Goal: Task Accomplishment & Management: Manage account settings

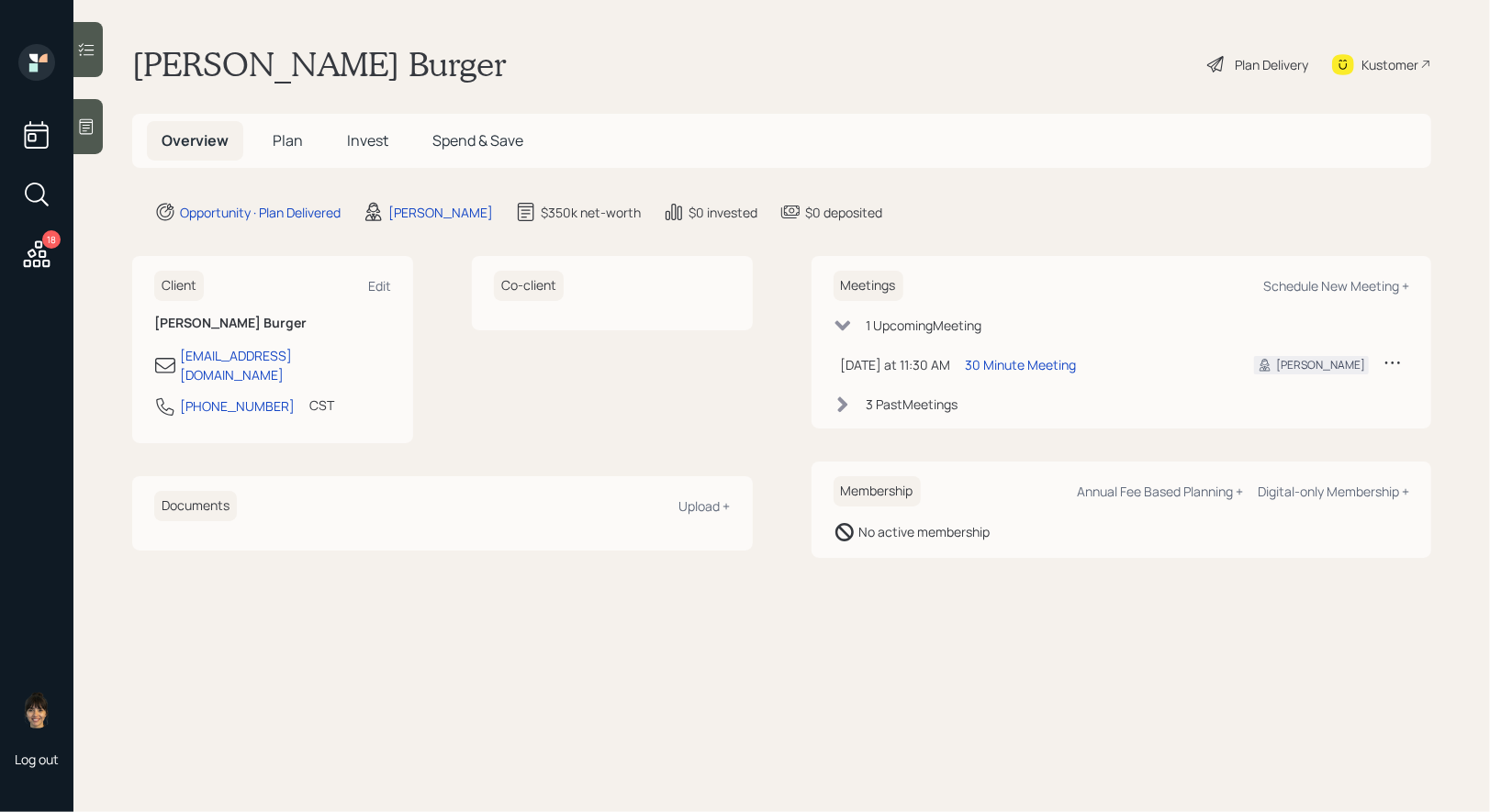
click at [283, 136] on span "Plan" at bounding box center [288, 140] width 31 height 20
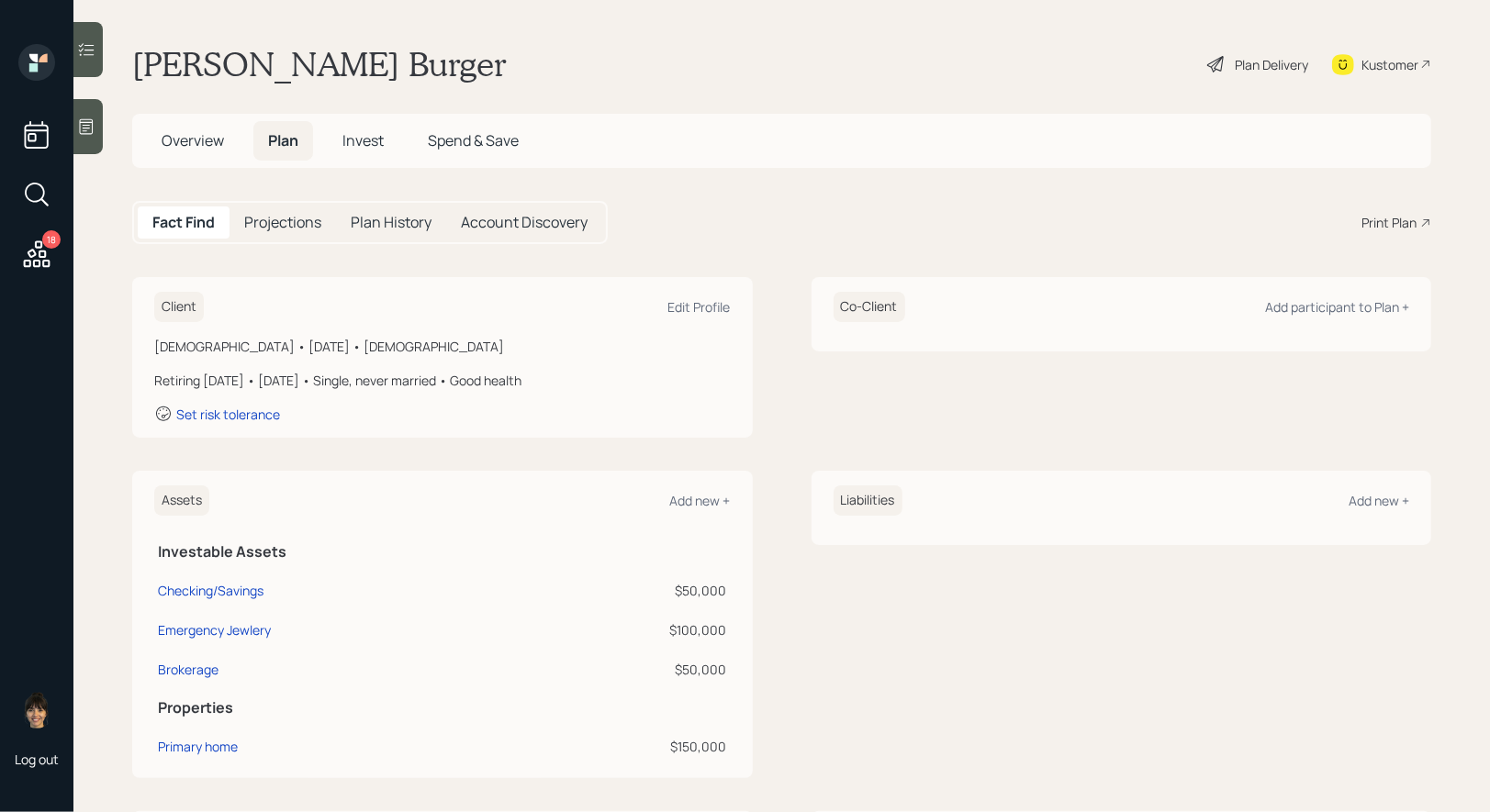
click at [1229, 66] on div "Plan Delivery" at bounding box center [1258, 64] width 105 height 41
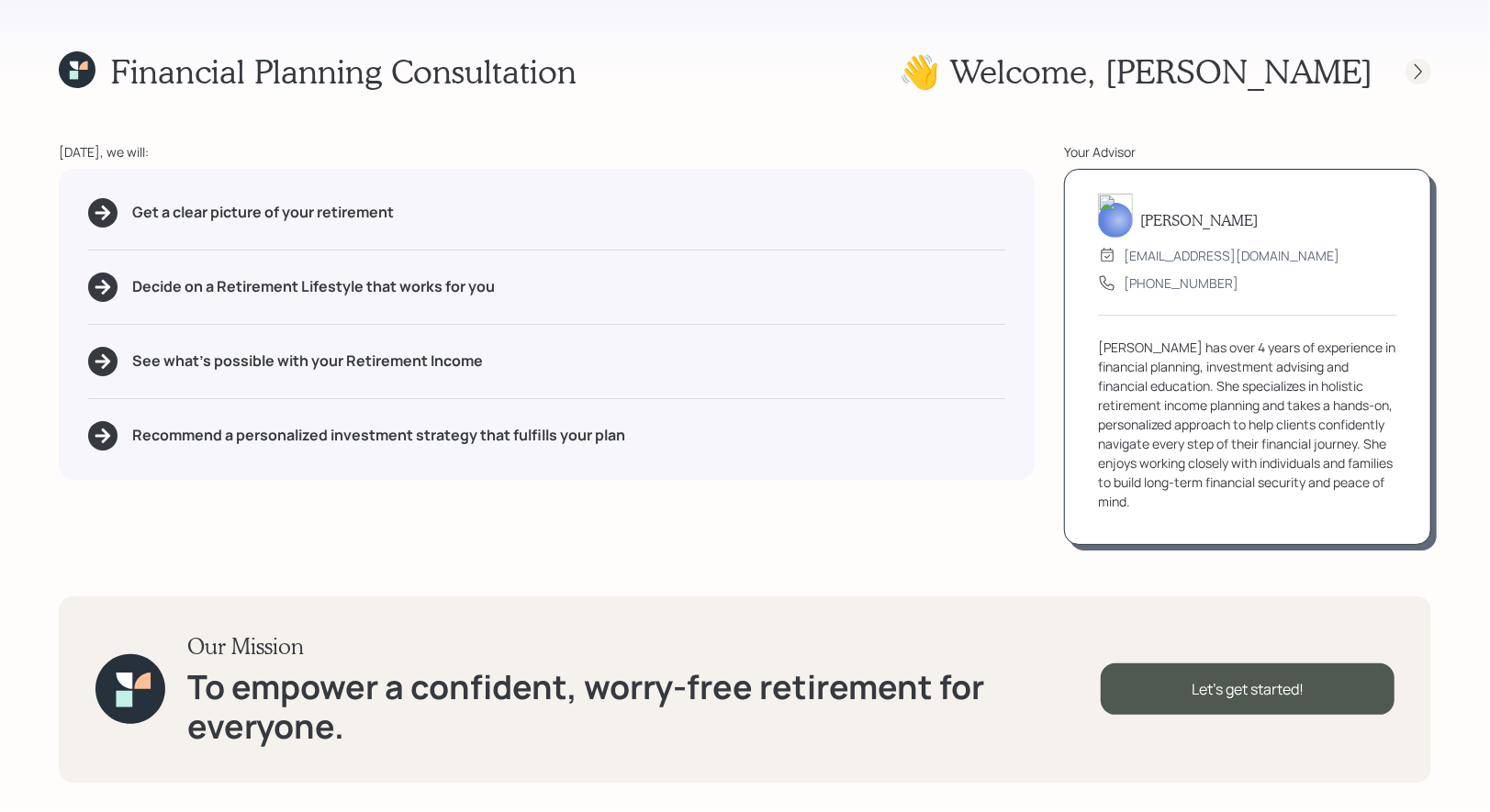
click at [1418, 71] on icon at bounding box center [1418, 71] width 19 height 19
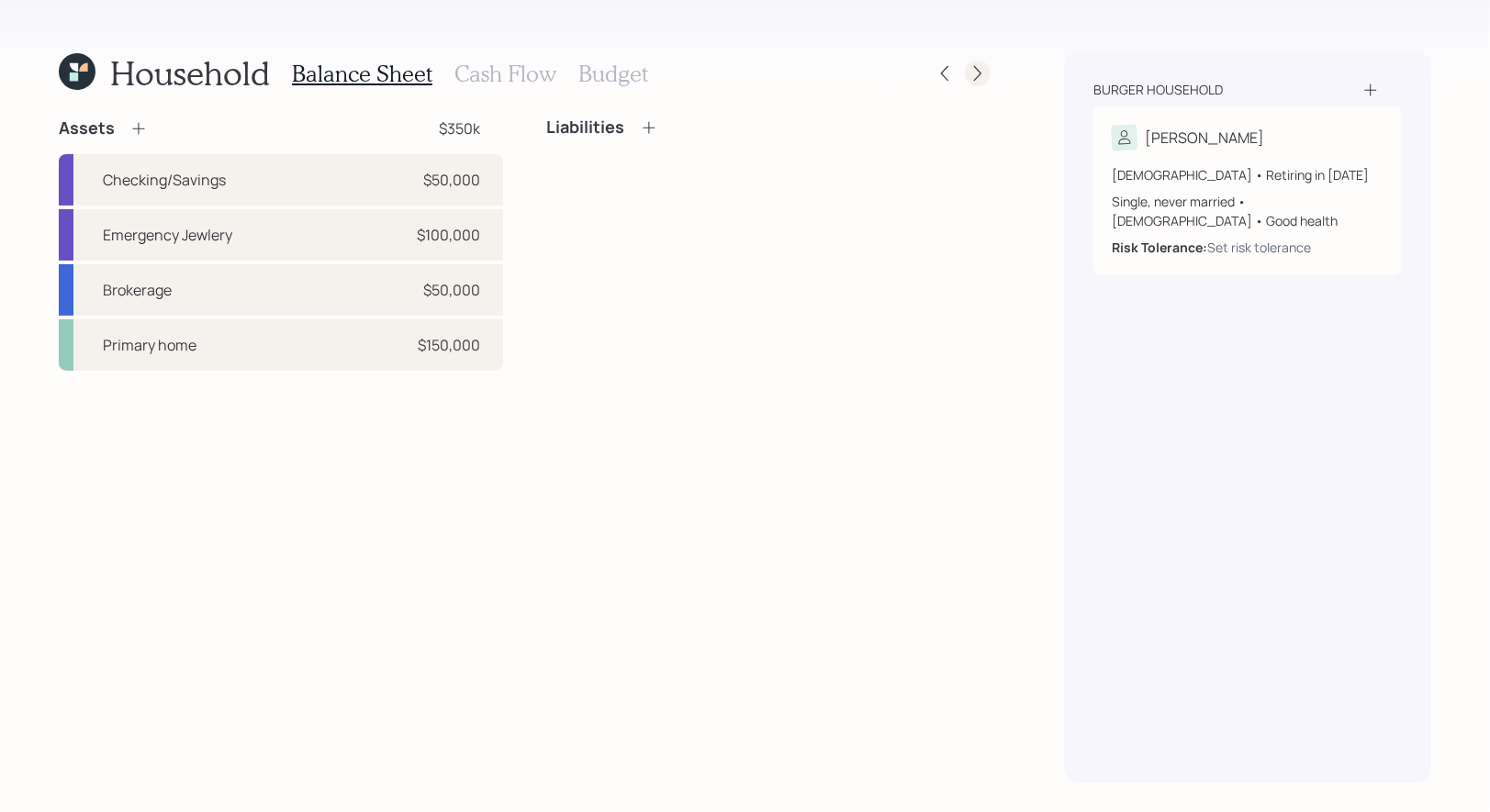
click at [977, 71] on icon at bounding box center [977, 73] width 19 height 19
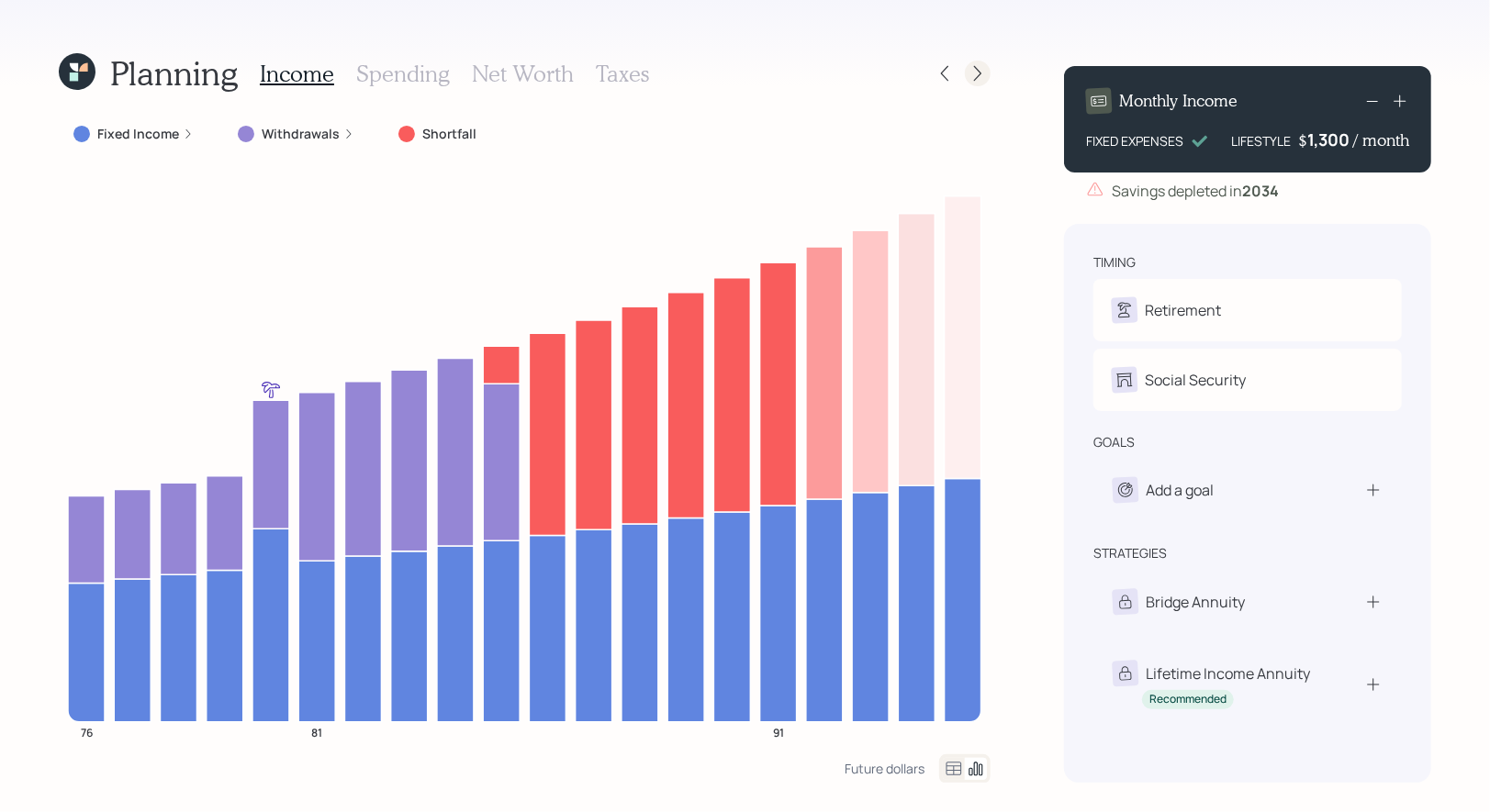
click at [974, 72] on icon at bounding box center [977, 73] width 19 height 19
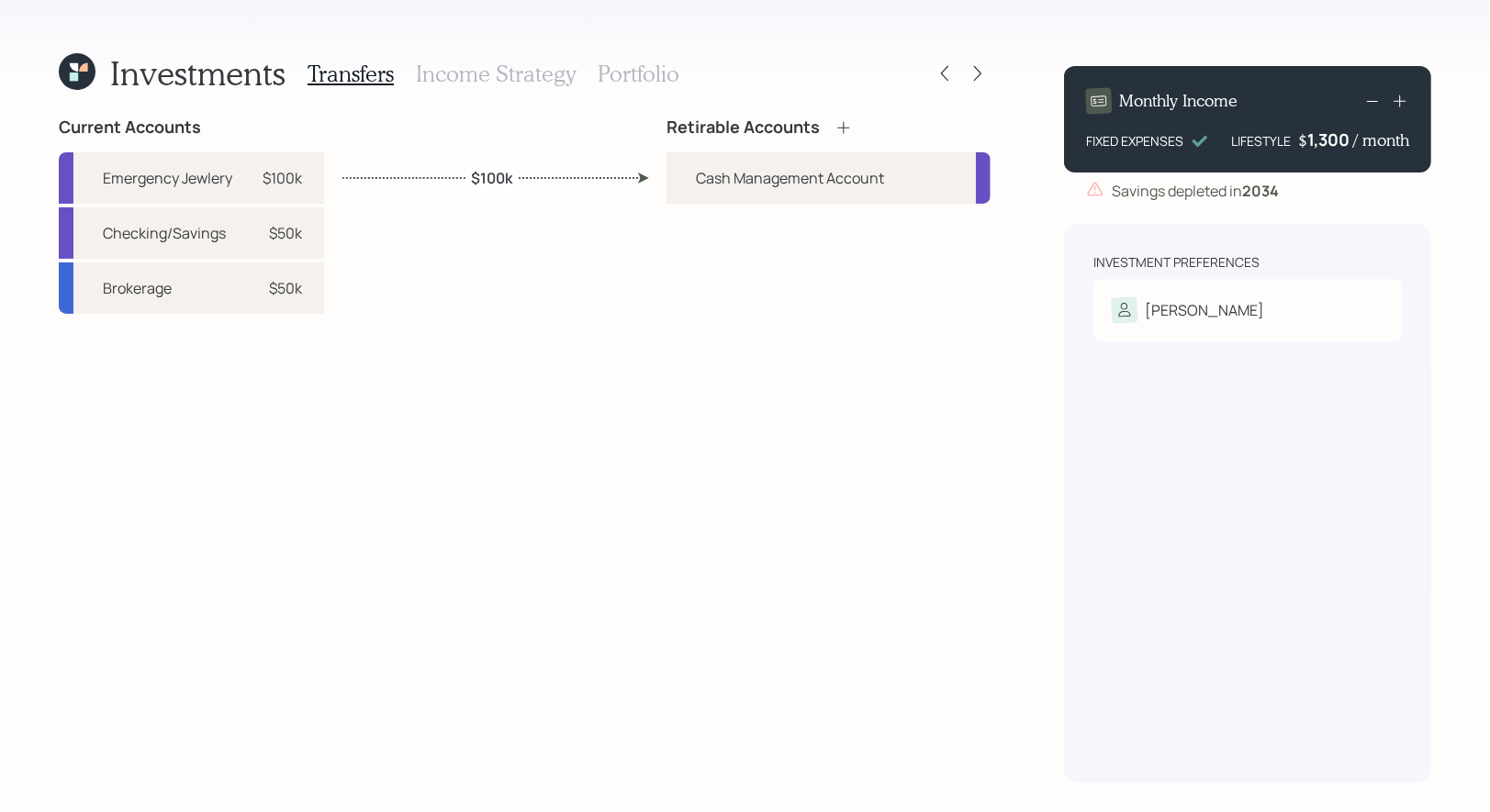
click at [845, 129] on icon at bounding box center [843, 127] width 19 height 19
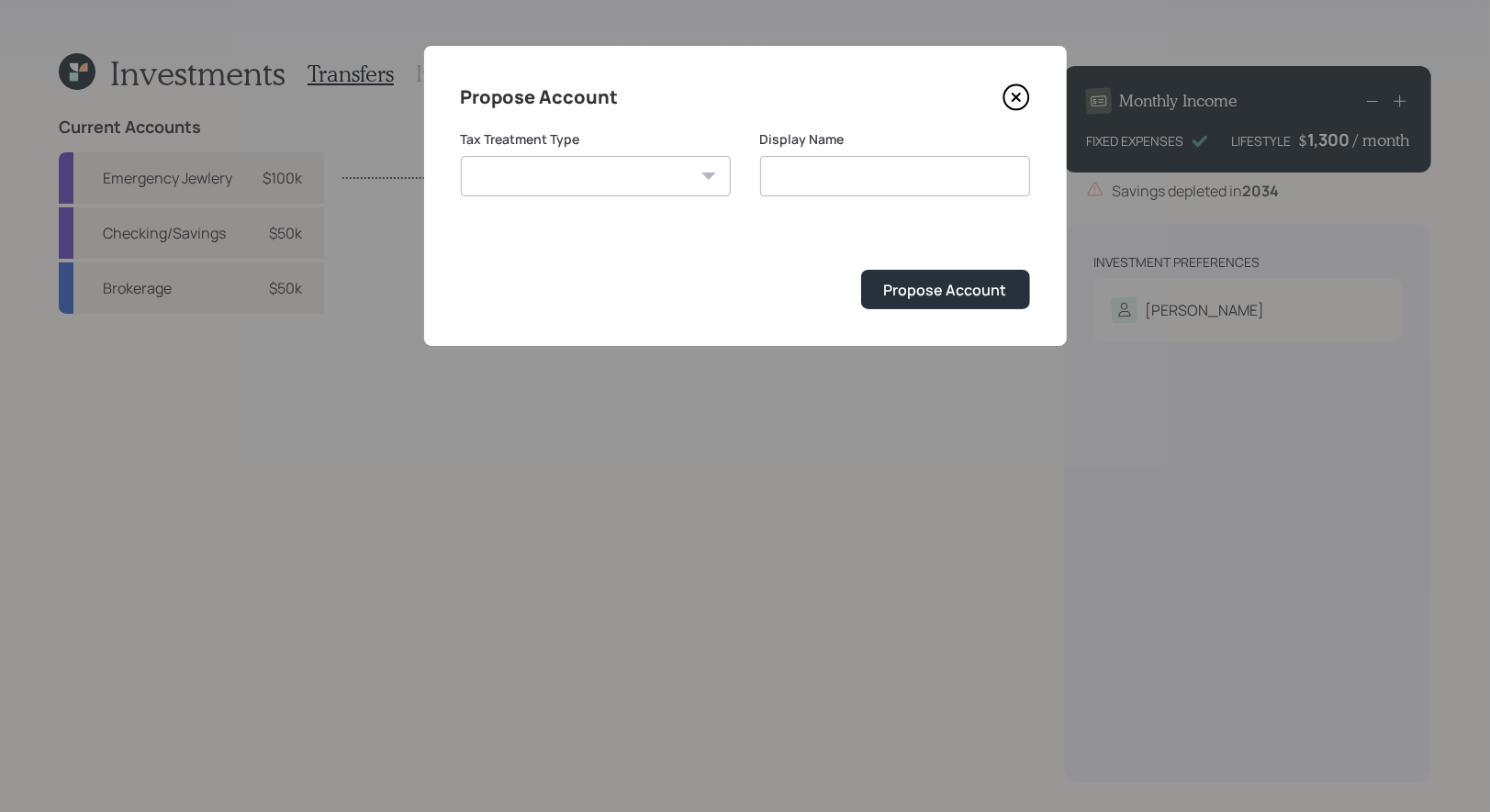
click at [664, 173] on select "Roth Taxable Traditional" at bounding box center [595, 176] width 270 height 41
select select "taxable"
click at [460, 156] on select "Roth Taxable Traditional" at bounding box center [595, 176] width 270 height 41
type input "Taxable"
click at [916, 178] on input "Taxable" at bounding box center [894, 176] width 270 height 41
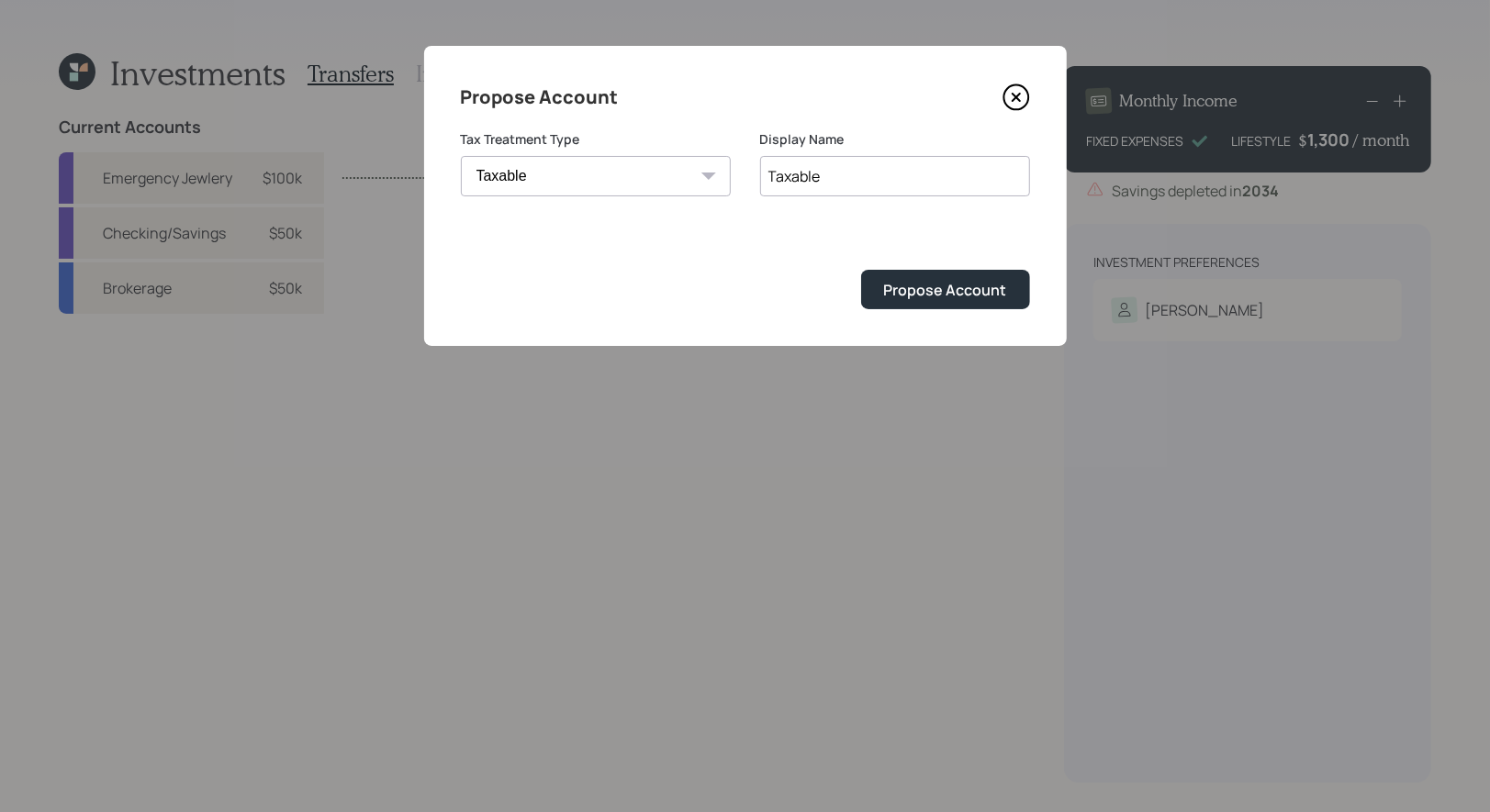
click at [1015, 102] on icon at bounding box center [1016, 98] width 28 height 28
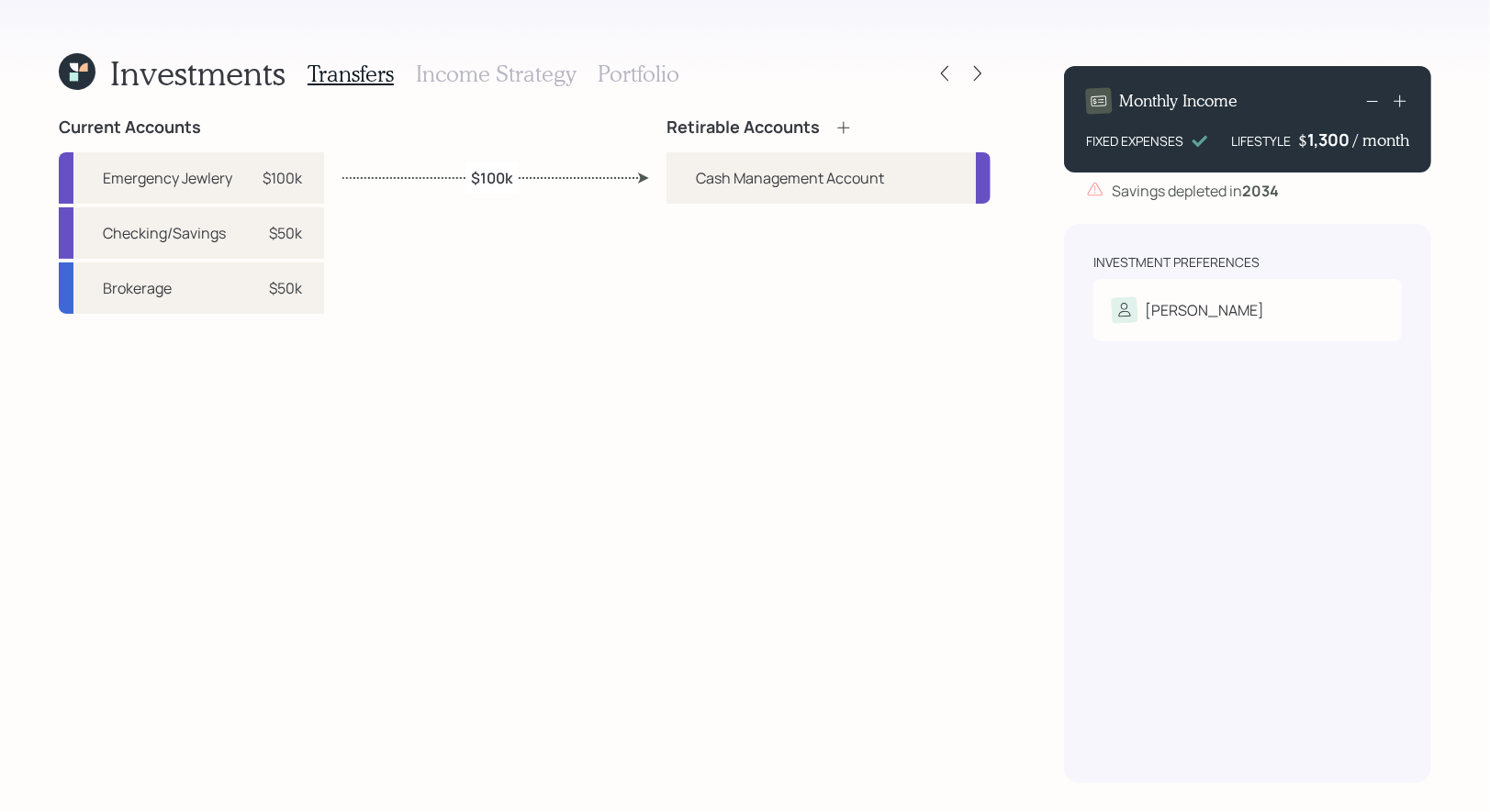
click at [845, 123] on icon at bounding box center [843, 127] width 19 height 19
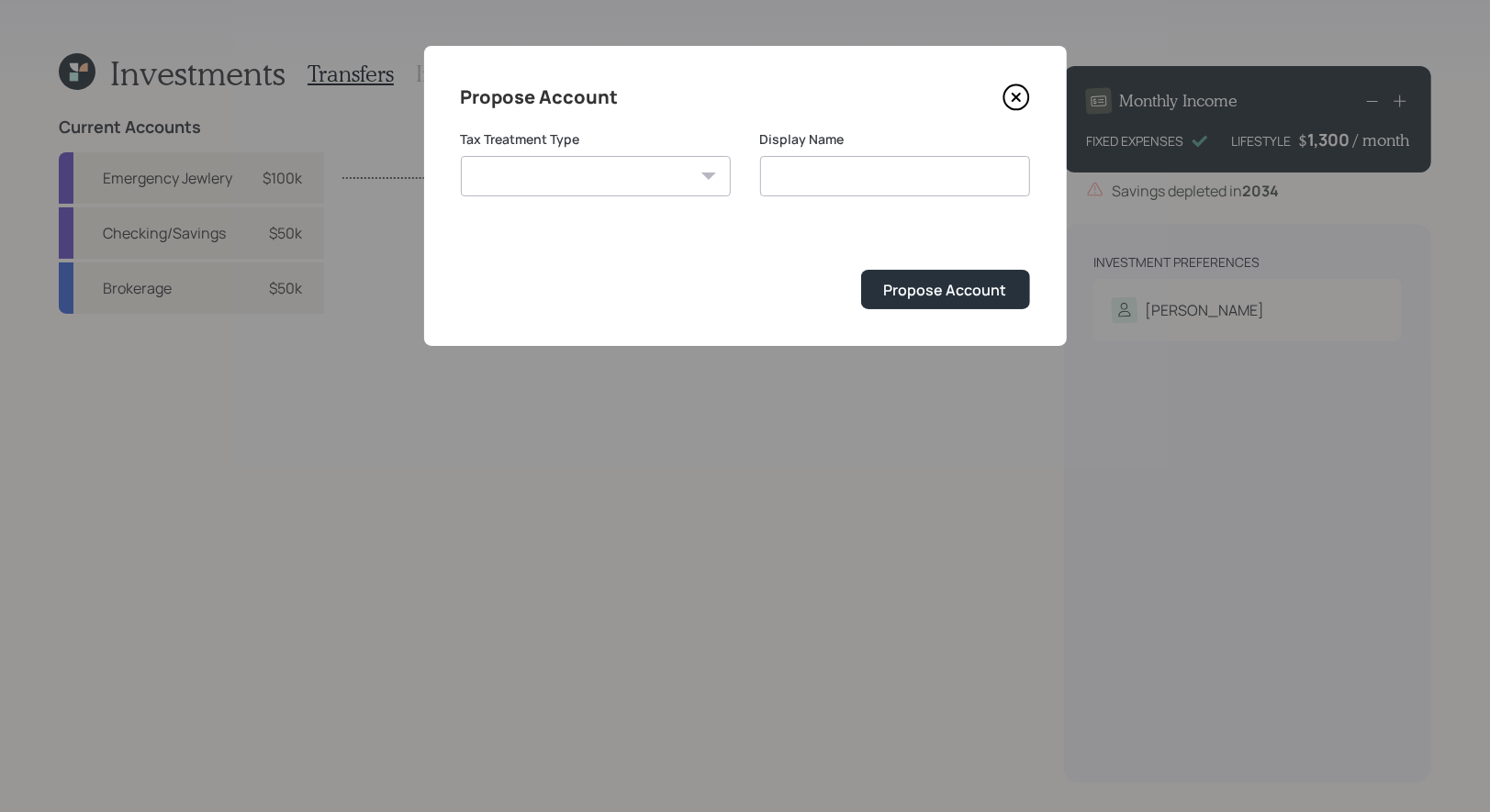
click at [626, 178] on select "Roth Taxable Traditional" at bounding box center [595, 176] width 270 height 41
select select "taxable"
click at [460, 156] on select "Roth Taxable Traditional" at bounding box center [595, 176] width 270 height 41
click at [900, 175] on input "Taxable" at bounding box center [894, 176] width 270 height 41
type input "Taxable Brokerage"
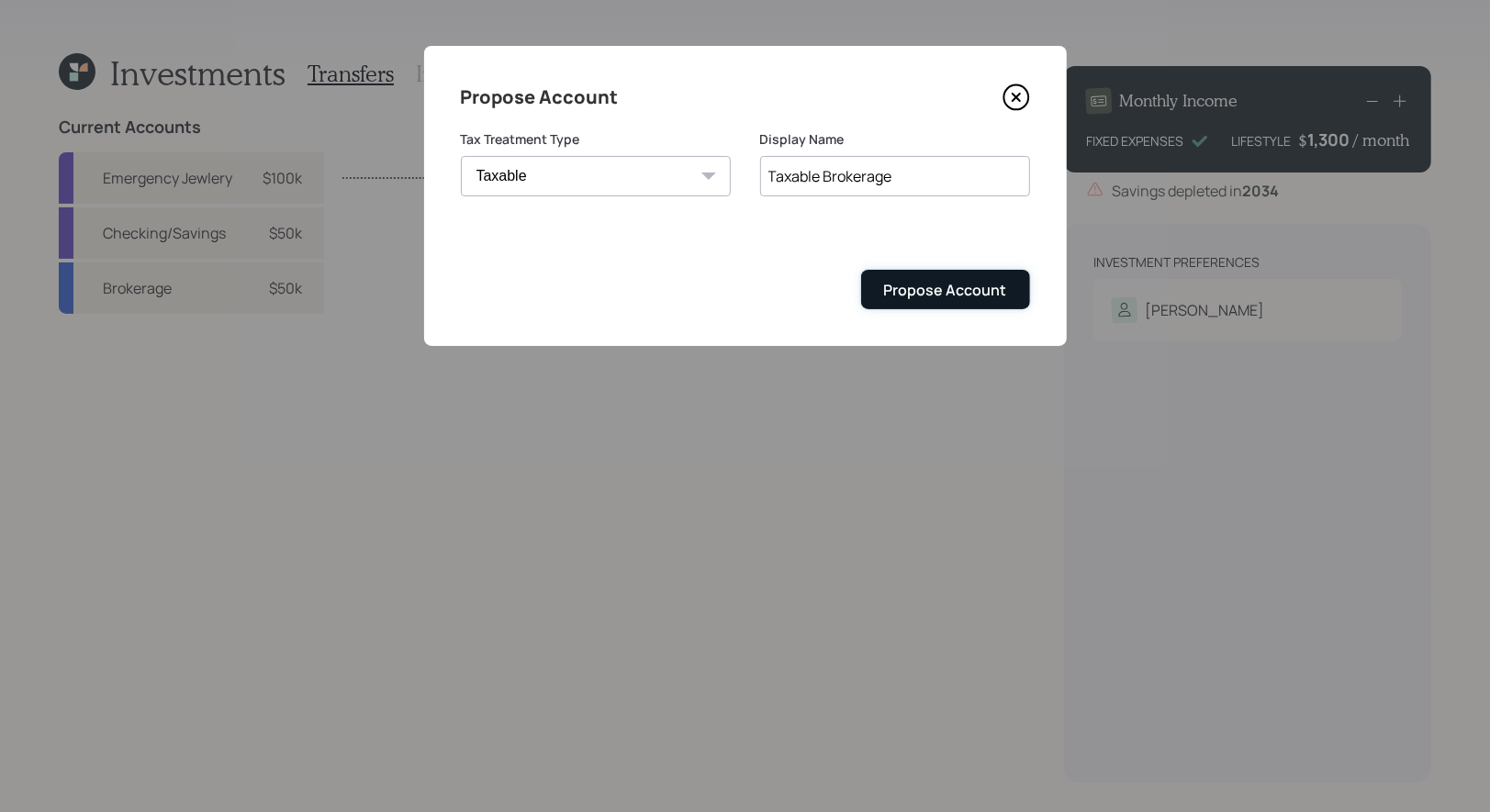
click at [920, 288] on div "Propose Account" at bounding box center [946, 289] width 123 height 20
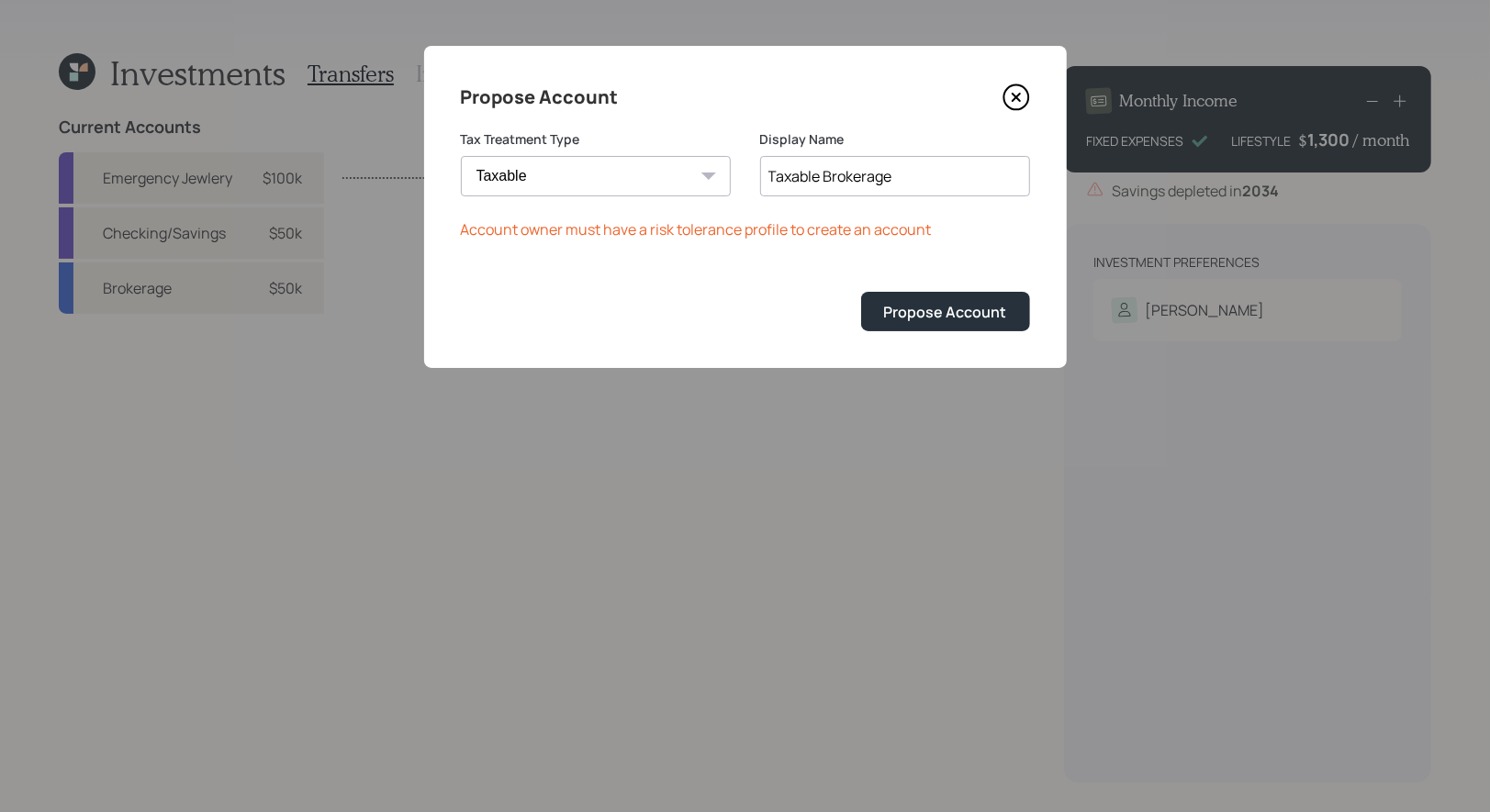
click at [1021, 88] on icon at bounding box center [1016, 98] width 28 height 28
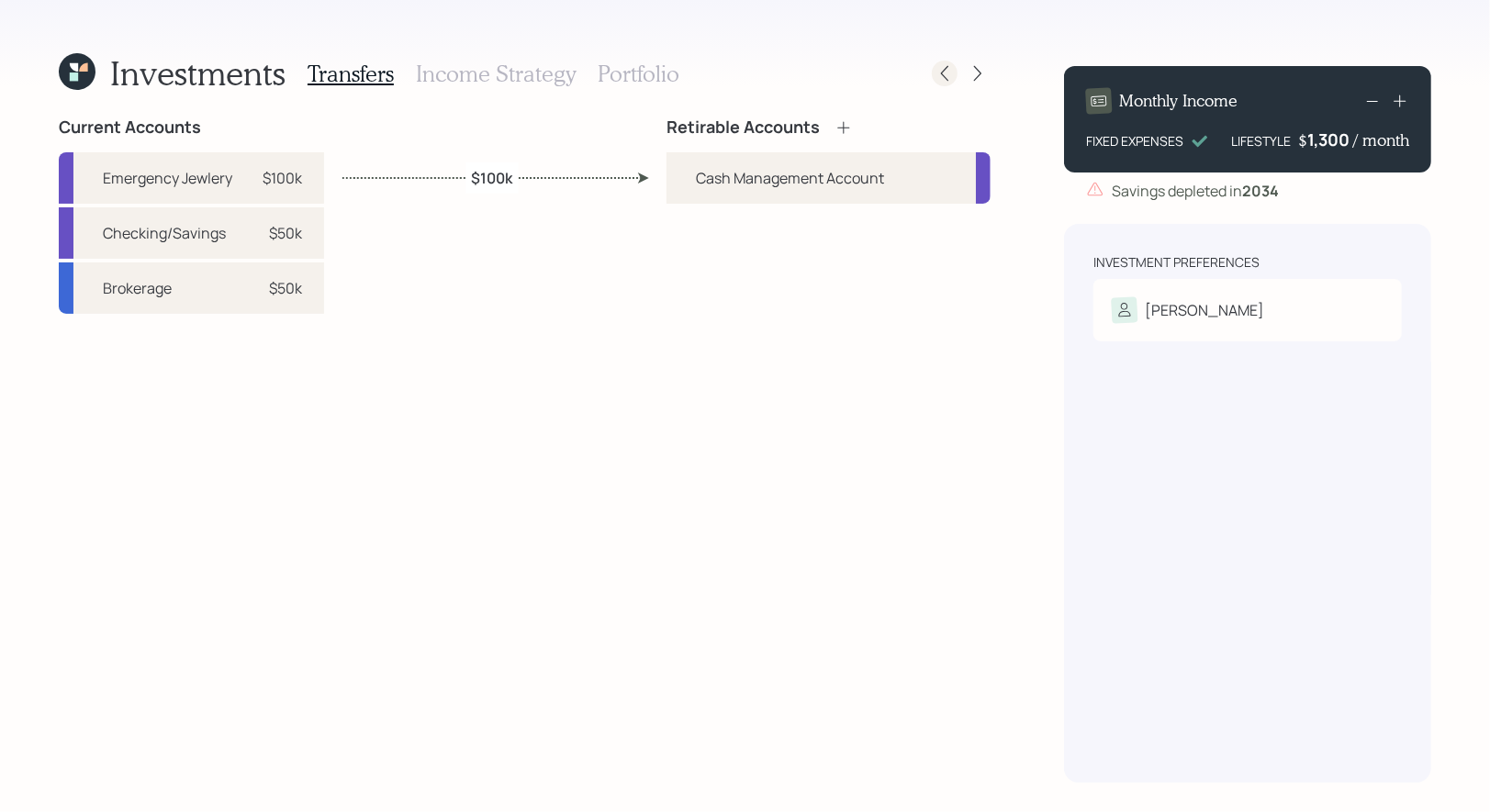
click at [949, 71] on icon at bounding box center [945, 73] width 19 height 19
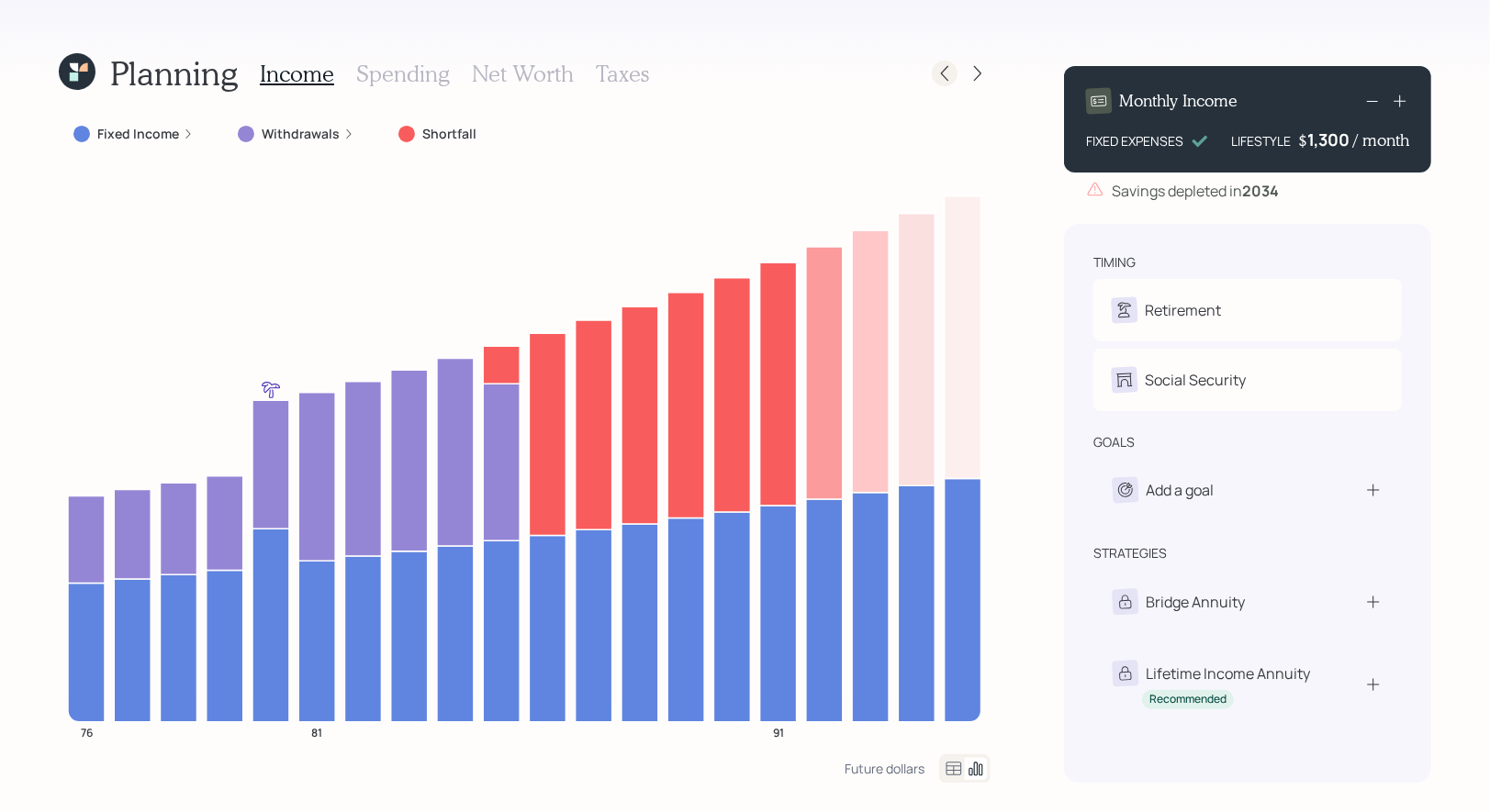
click at [950, 79] on icon at bounding box center [945, 73] width 19 height 19
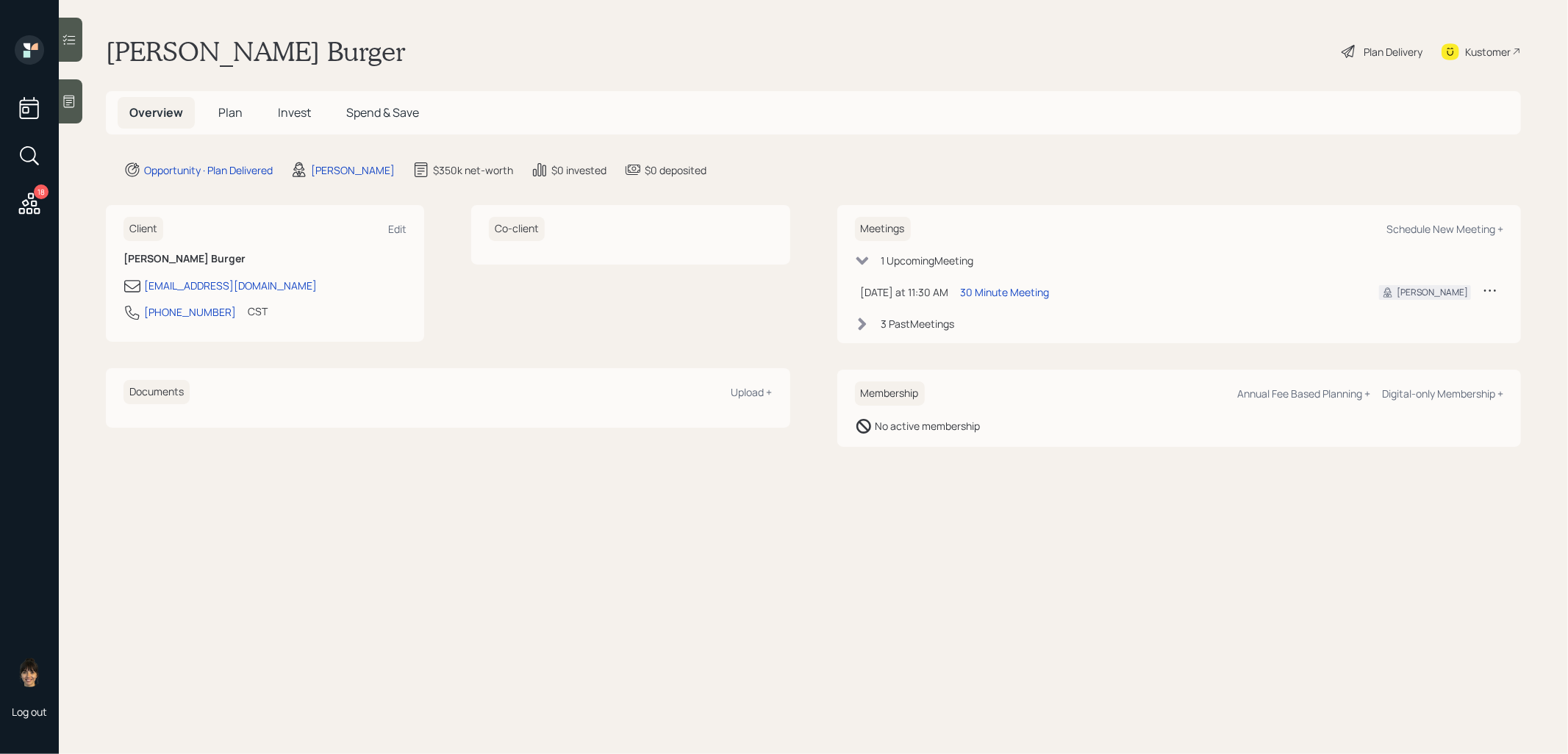
click at [294, 108] on span "Invest" at bounding box center [294, 112] width 33 height 16
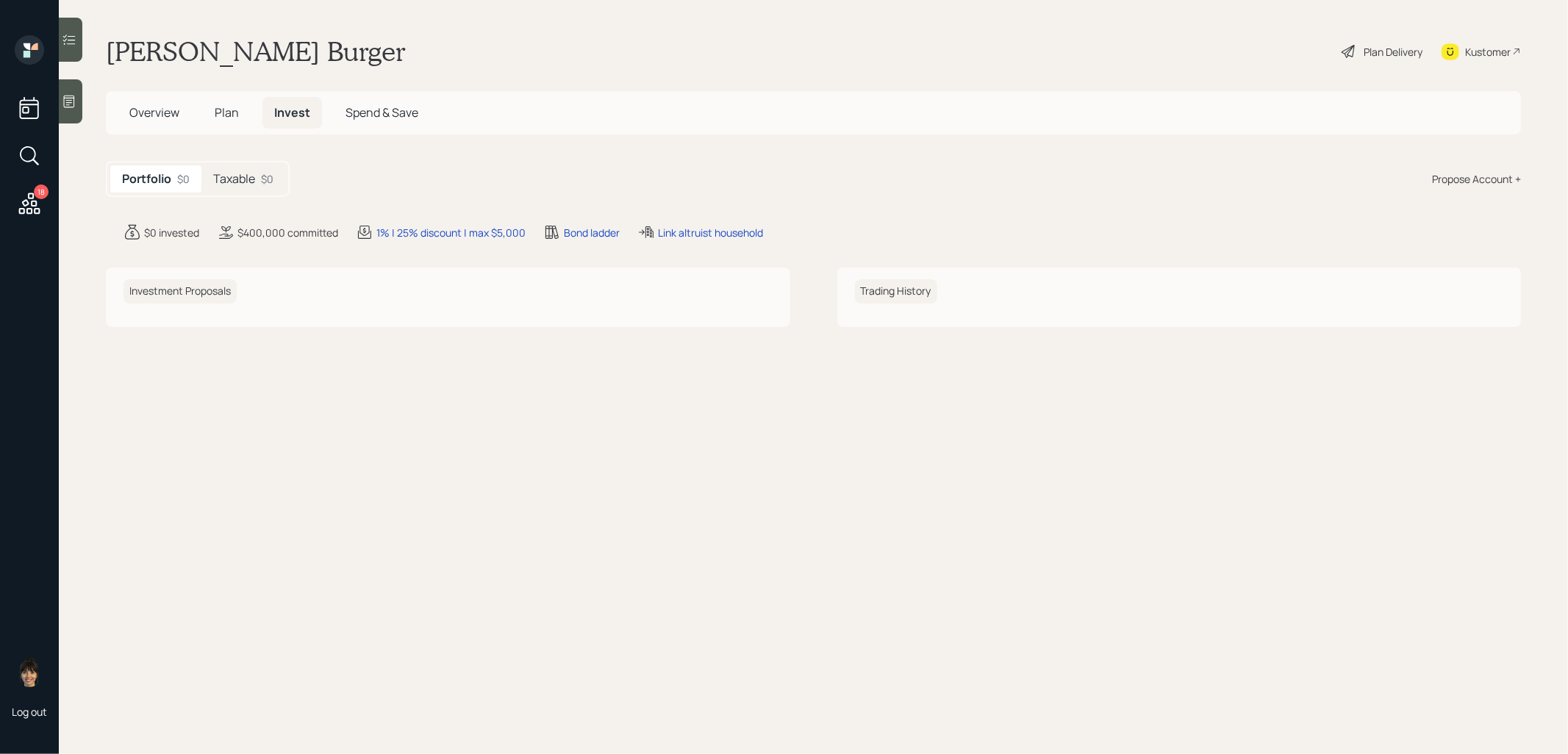
click at [237, 184] on h5 "Taxable" at bounding box center [233, 179] width 42 height 14
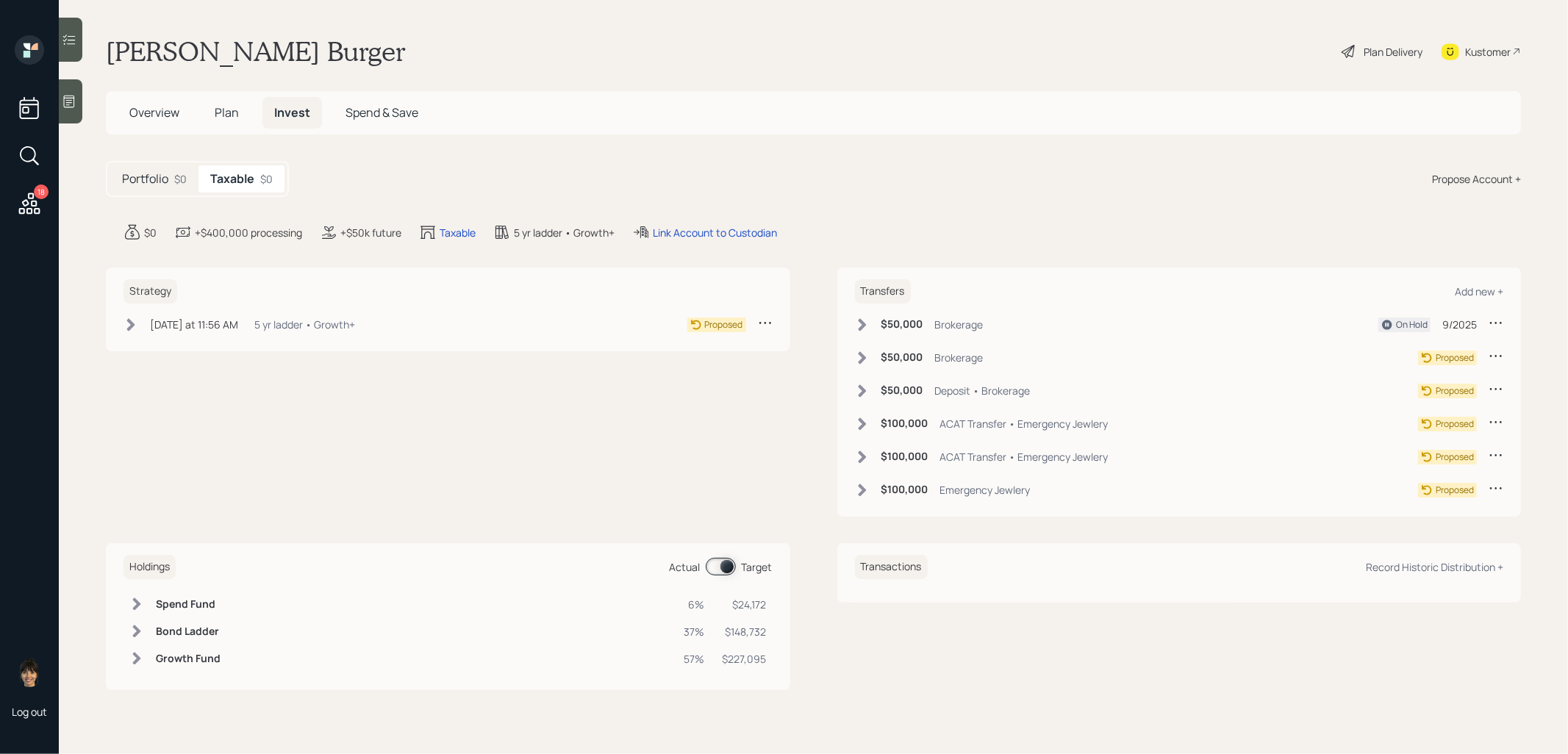
click at [1499, 354] on icon at bounding box center [1496, 355] width 15 height 15
click at [1410, 395] on div "Cancel Transfer" at bounding box center [1451, 398] width 106 height 14
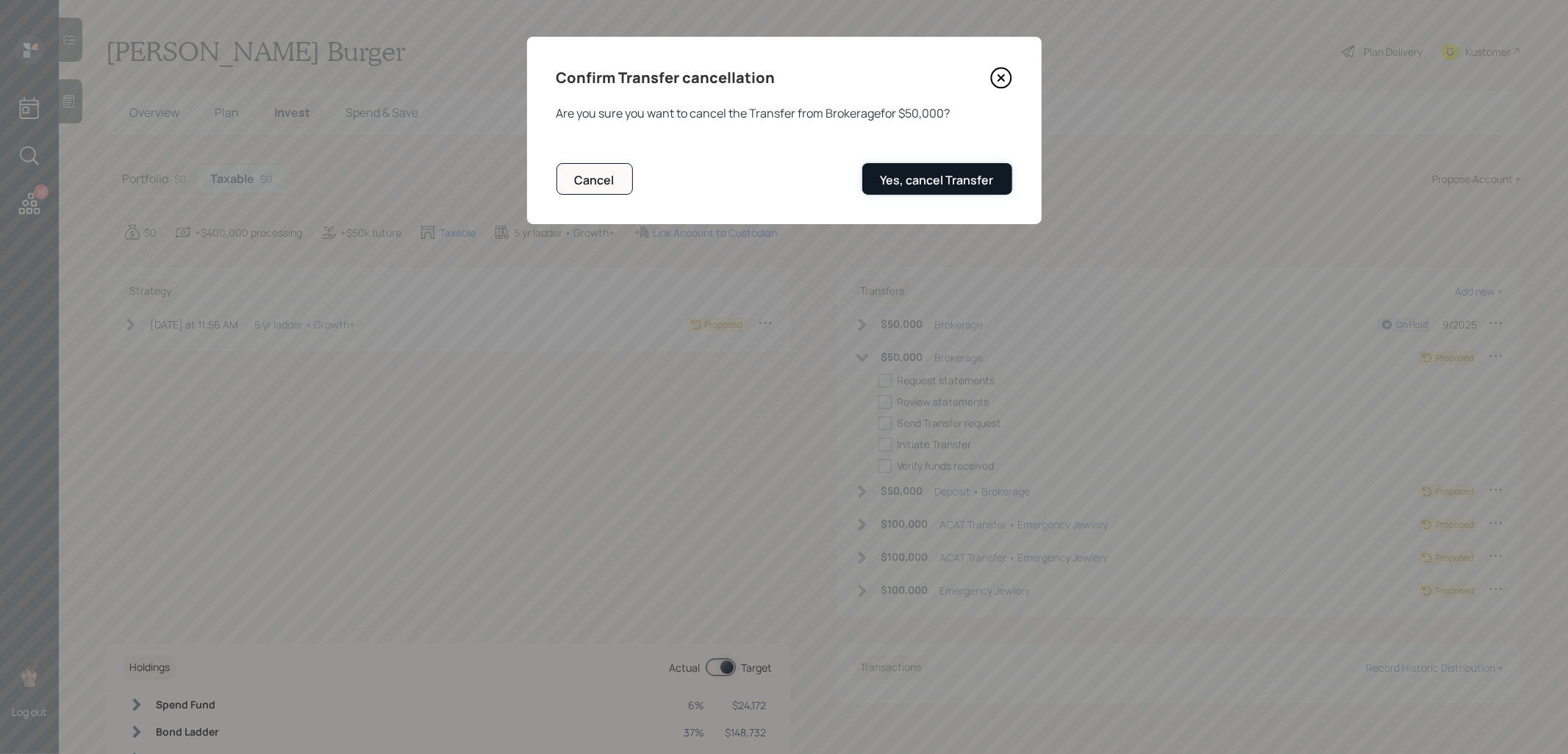
click at [908, 173] on div "Yes, cancel Transfer" at bounding box center [937, 180] width 113 height 16
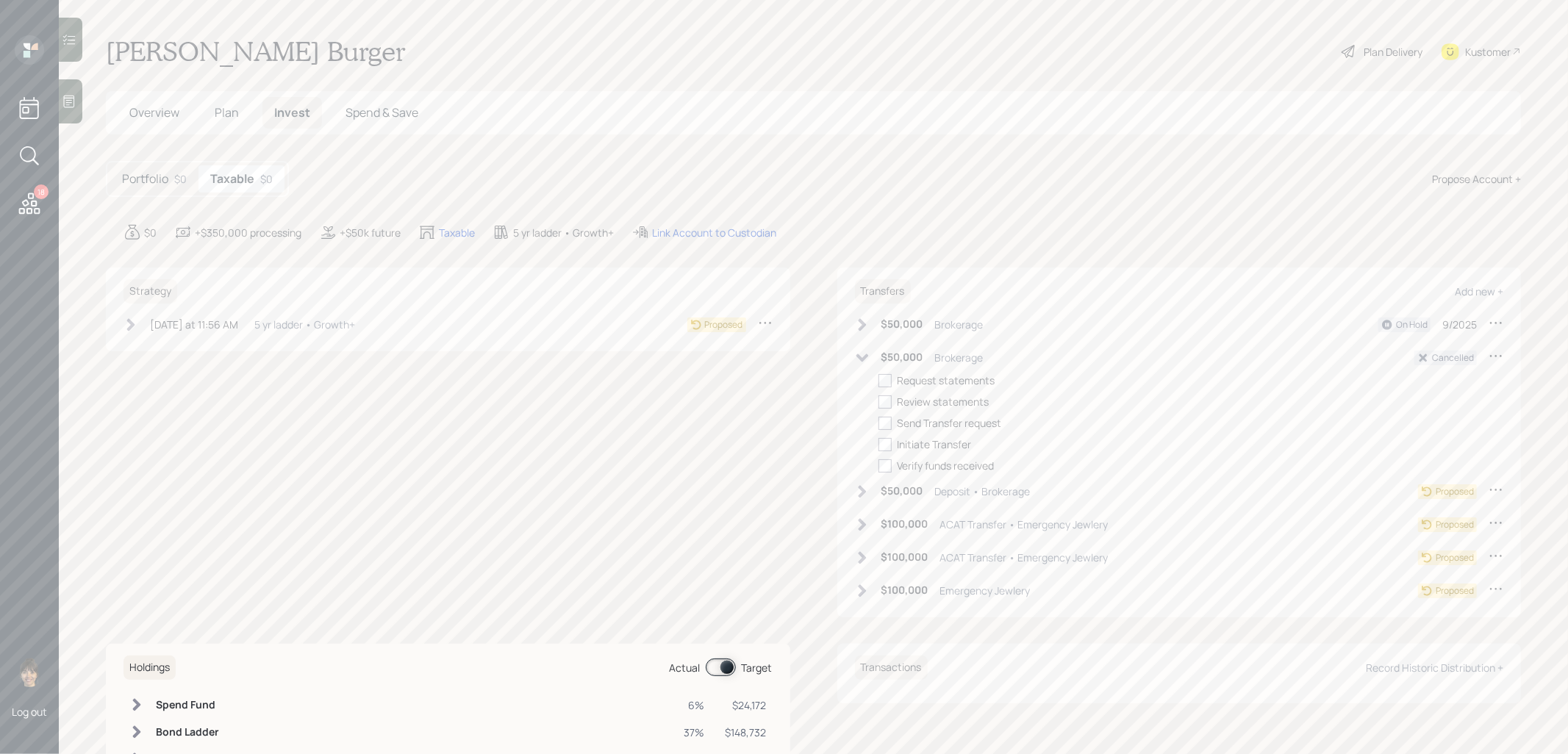
click at [1495, 486] on icon at bounding box center [1496, 489] width 15 height 15
click at [1407, 532] on div "Cancel Transfer" at bounding box center [1451, 532] width 106 height 14
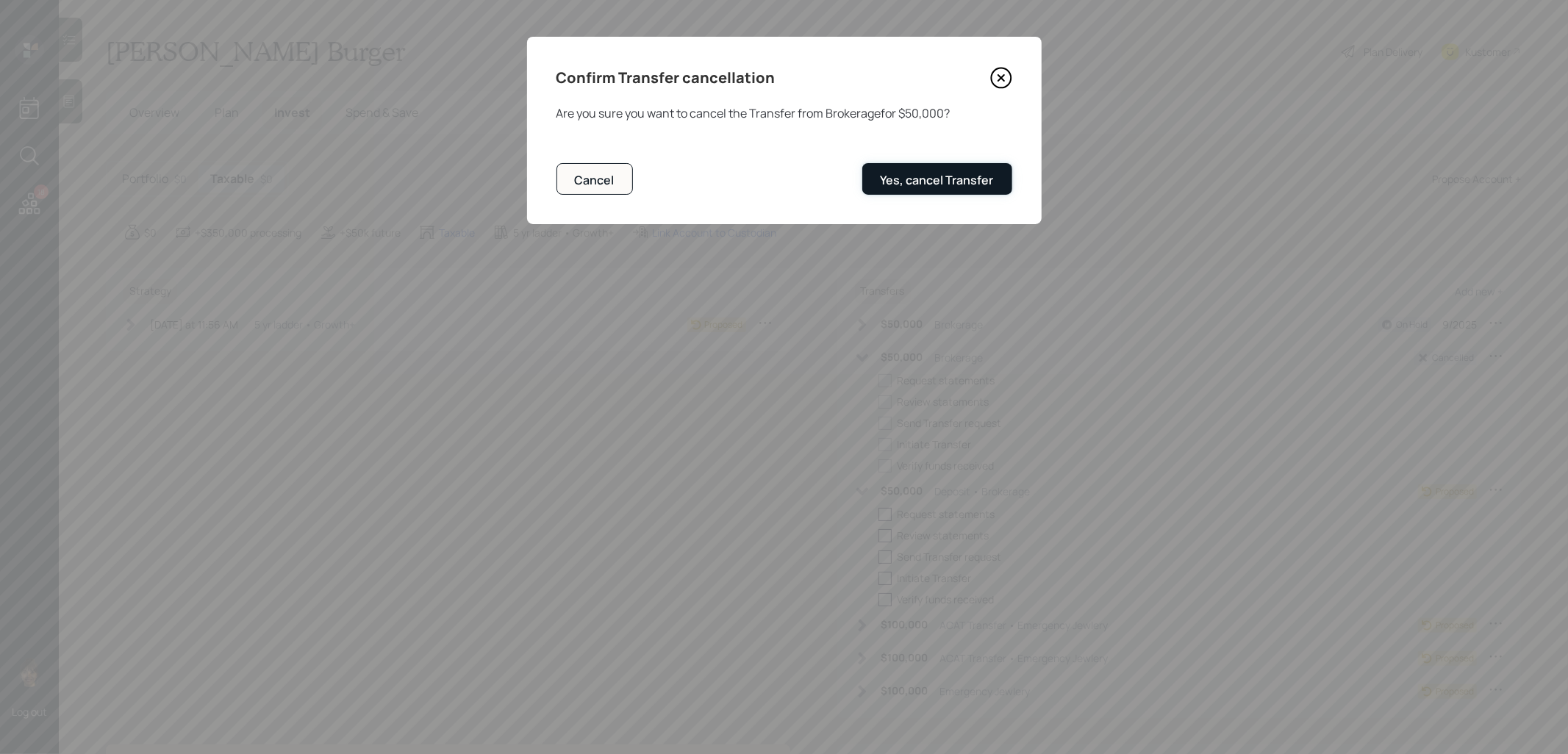
click at [978, 181] on div "Yes, cancel Transfer" at bounding box center [937, 180] width 113 height 16
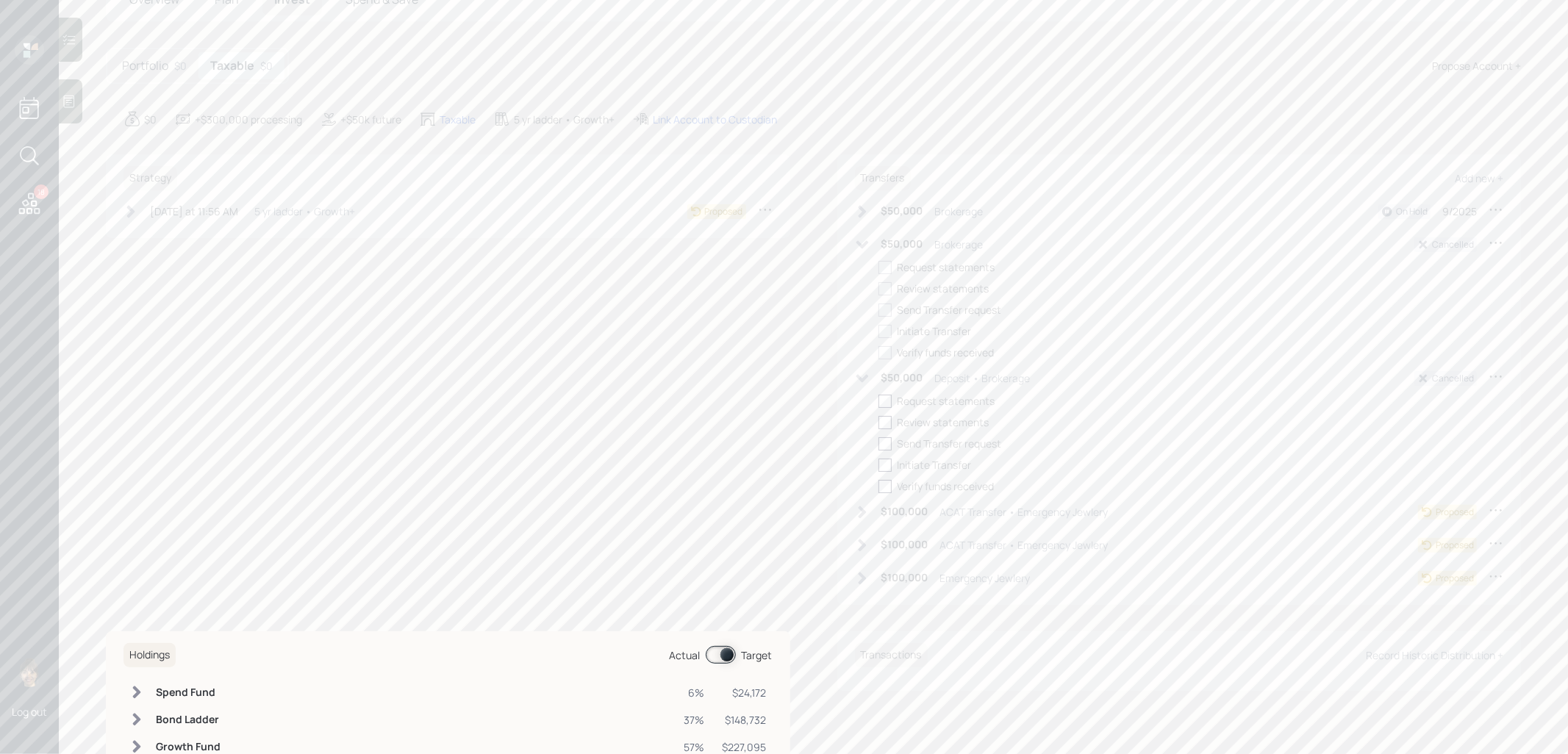
scroll to position [171, 0]
click at [1494, 451] on icon at bounding box center [1496, 452] width 15 height 15
click at [1445, 498] on div "Cancel Transfer" at bounding box center [1451, 494] width 106 height 14
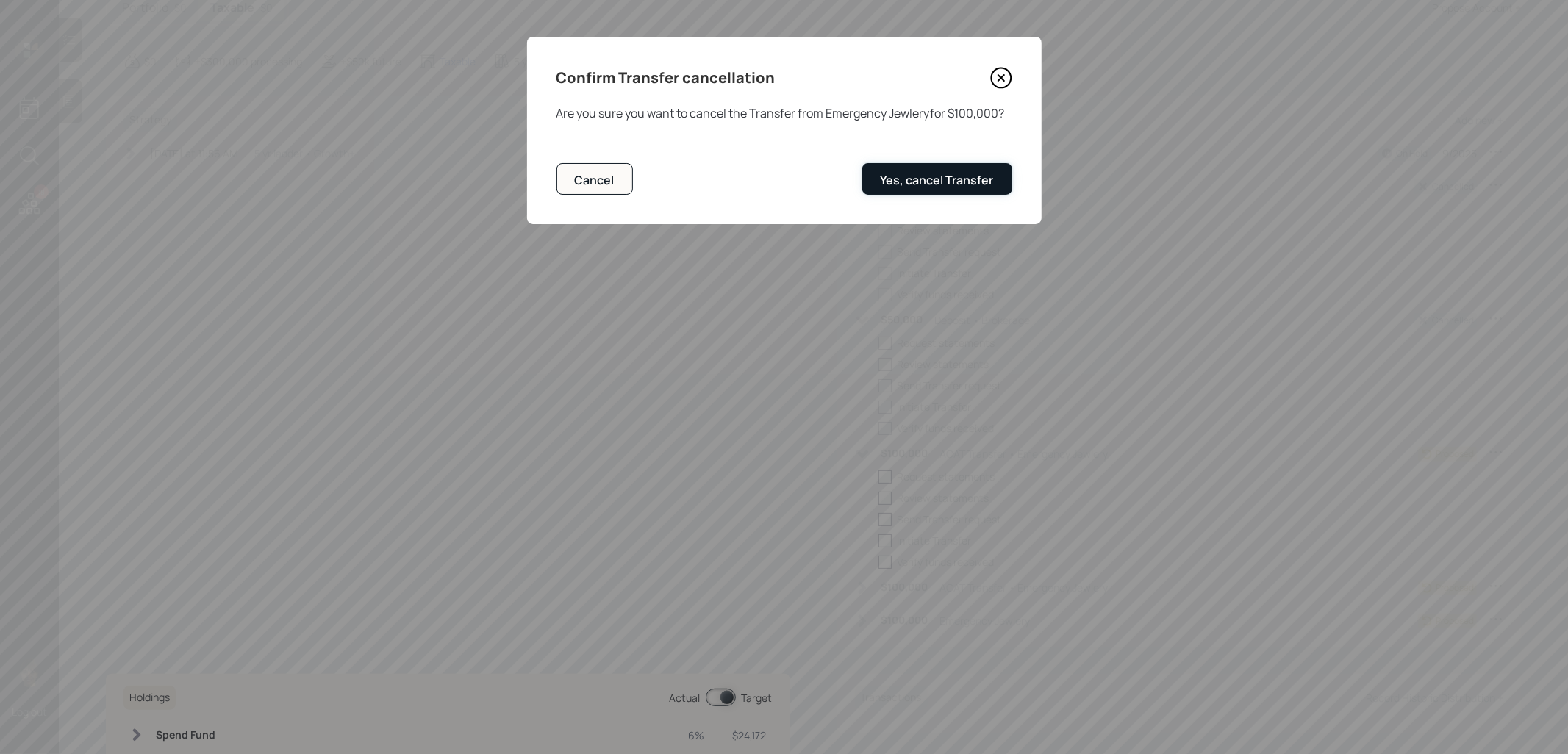
click at [894, 177] on div "Yes, cancel Transfer" at bounding box center [937, 180] width 113 height 16
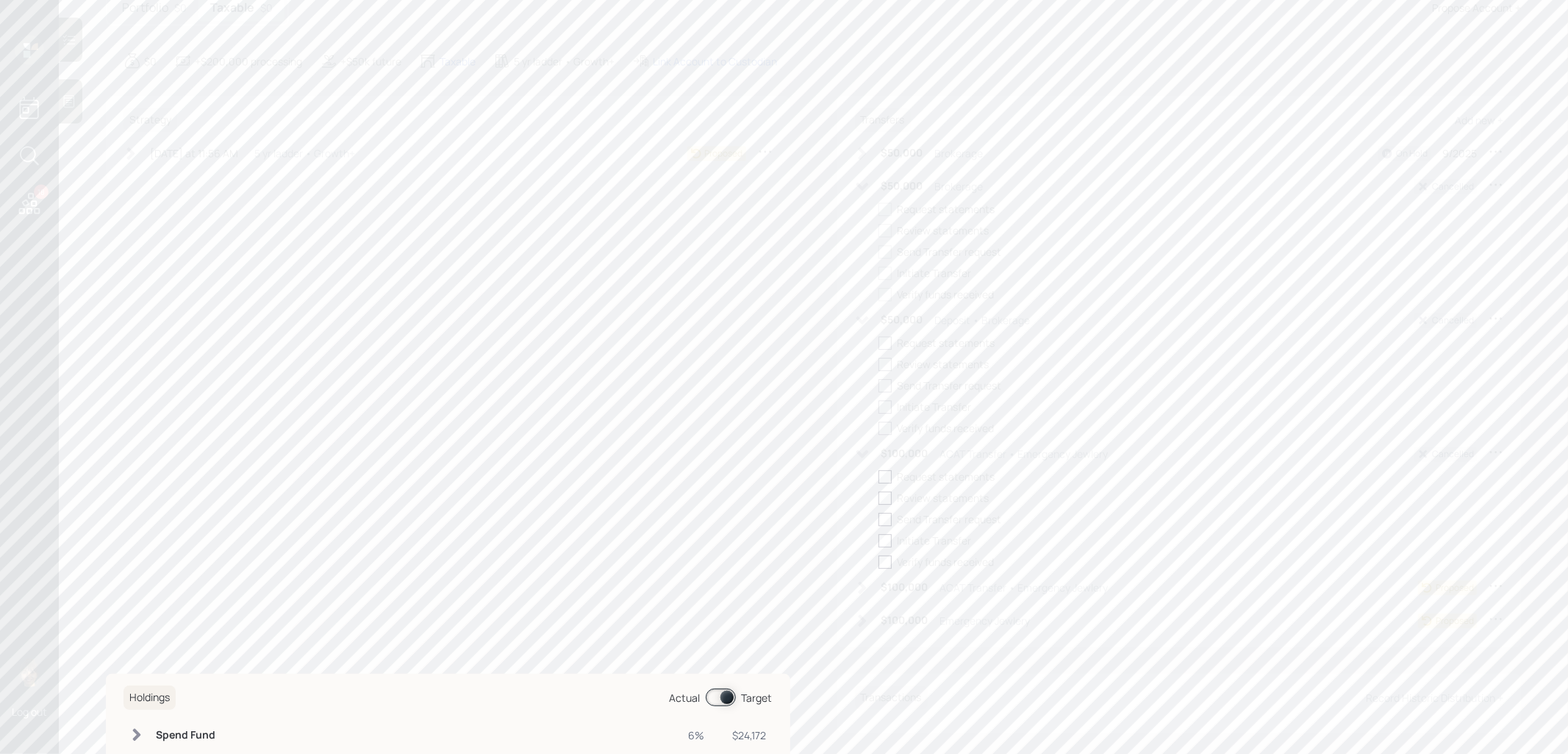
click at [1494, 586] on icon at bounding box center [1496, 585] width 15 height 15
click at [1412, 626] on div "Cancel Transfer" at bounding box center [1451, 628] width 106 height 14
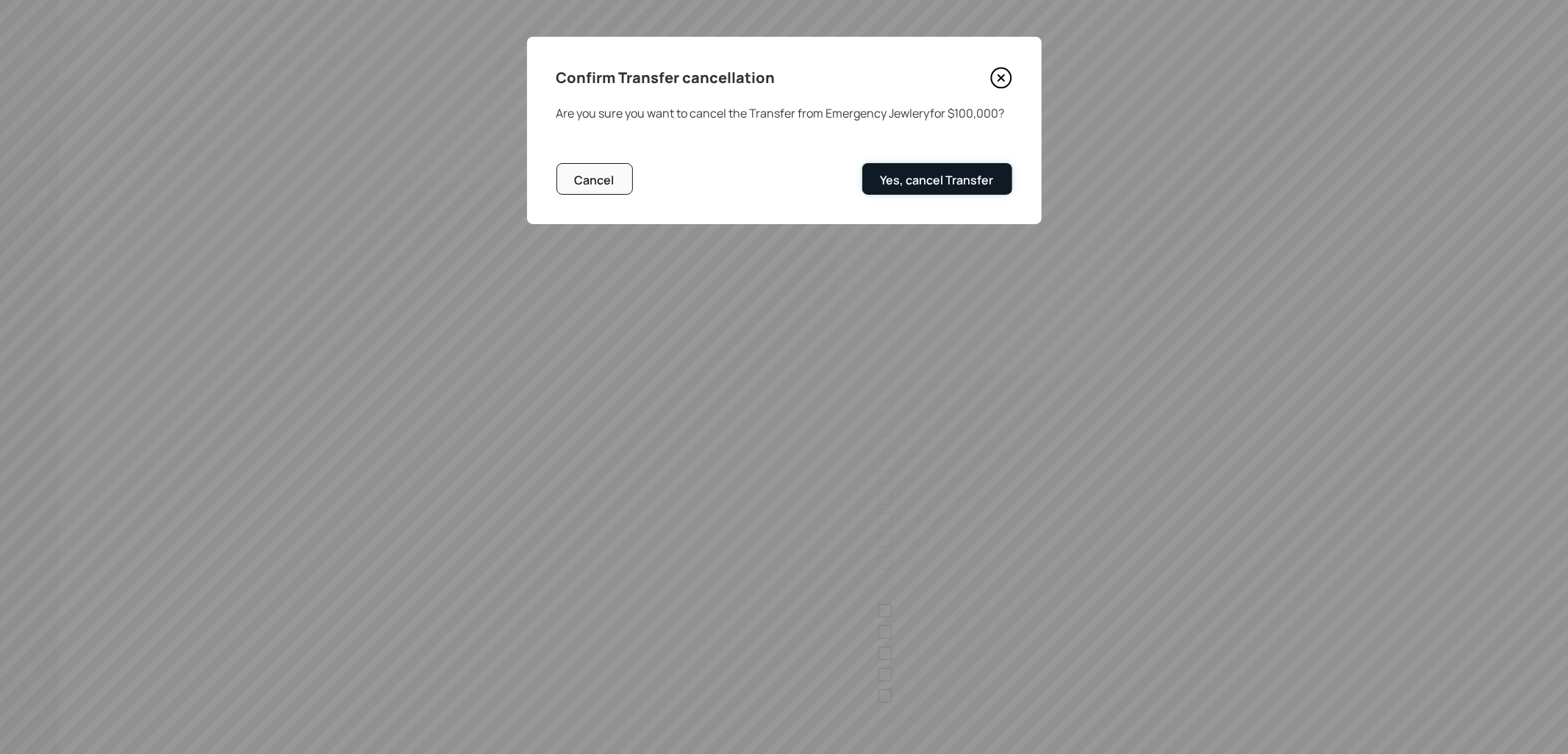
click at [938, 186] on div "Yes, cancel Transfer" at bounding box center [937, 180] width 113 height 16
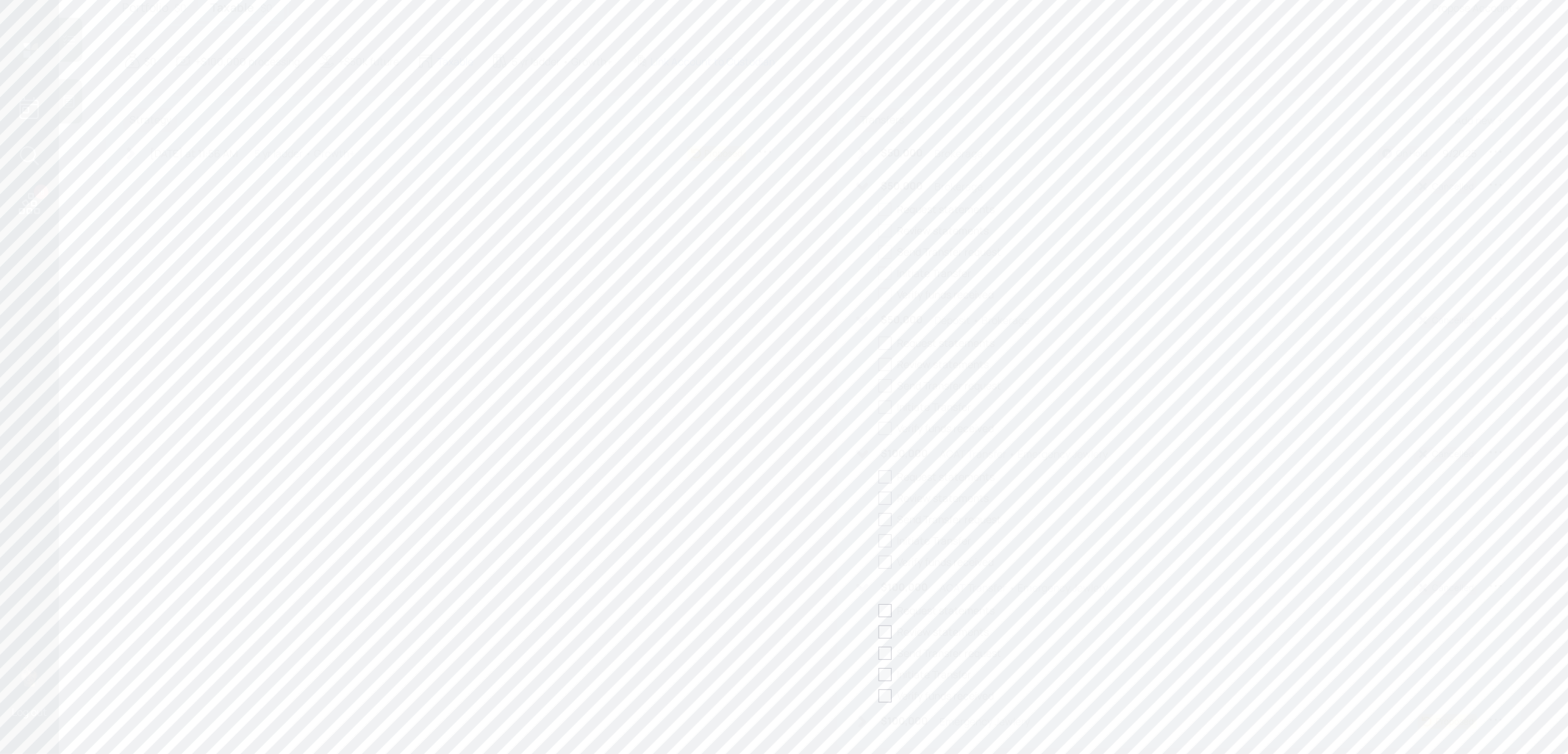
scroll to position [373, 0]
click at [1494, 520] on icon at bounding box center [1496, 518] width 15 height 15
click at [1418, 563] on div "Cancel Transfer" at bounding box center [1451, 560] width 106 height 14
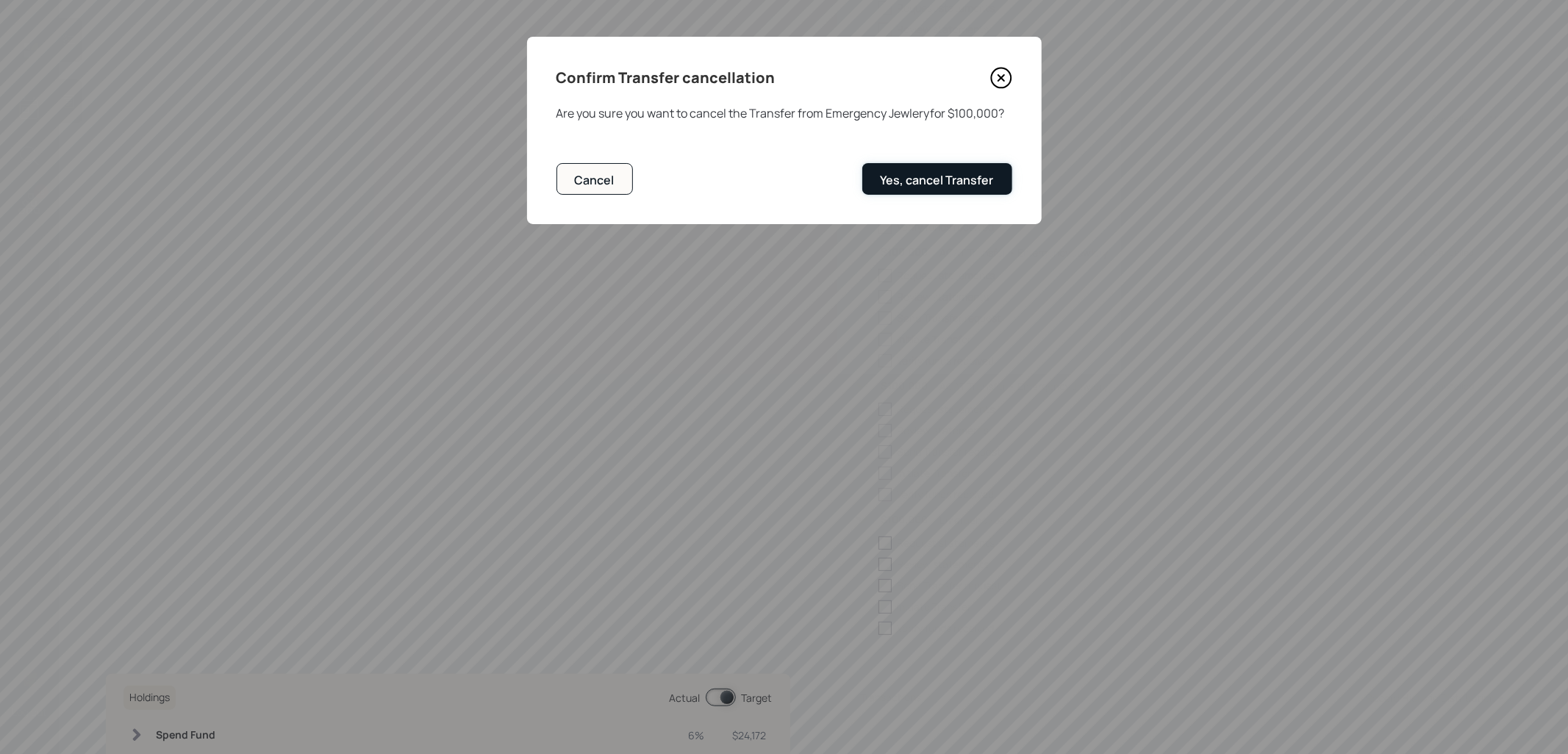
click at [913, 175] on div "Yes, cancel Transfer" at bounding box center [937, 180] width 113 height 16
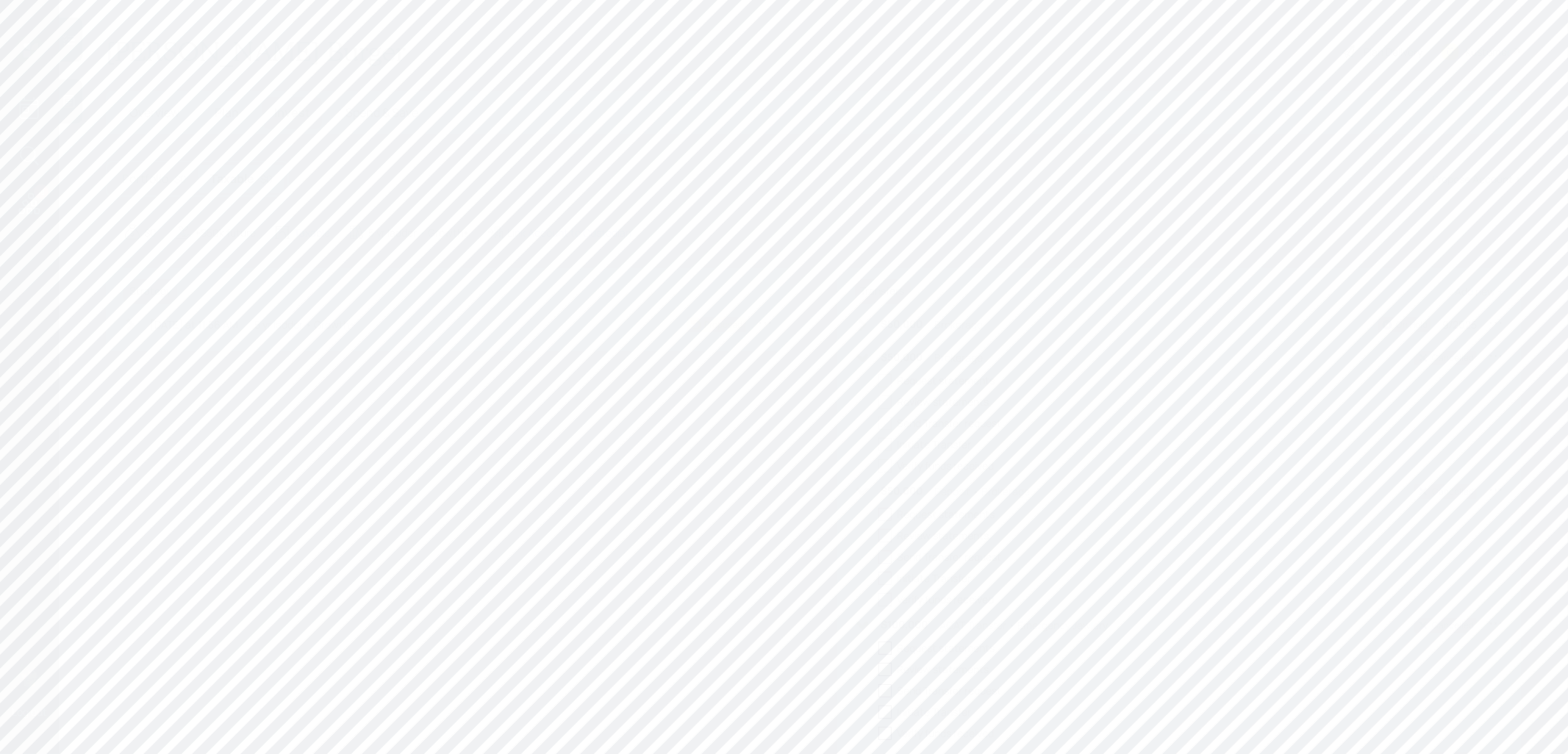
click at [1497, 322] on icon at bounding box center [1496, 323] width 12 height 2
click at [1434, 347] on div "Edit transfer" at bounding box center [1451, 351] width 106 height 14
select select "ce7d112c-2bfc-4854-9589-cb717c3974d0"
select select "9"
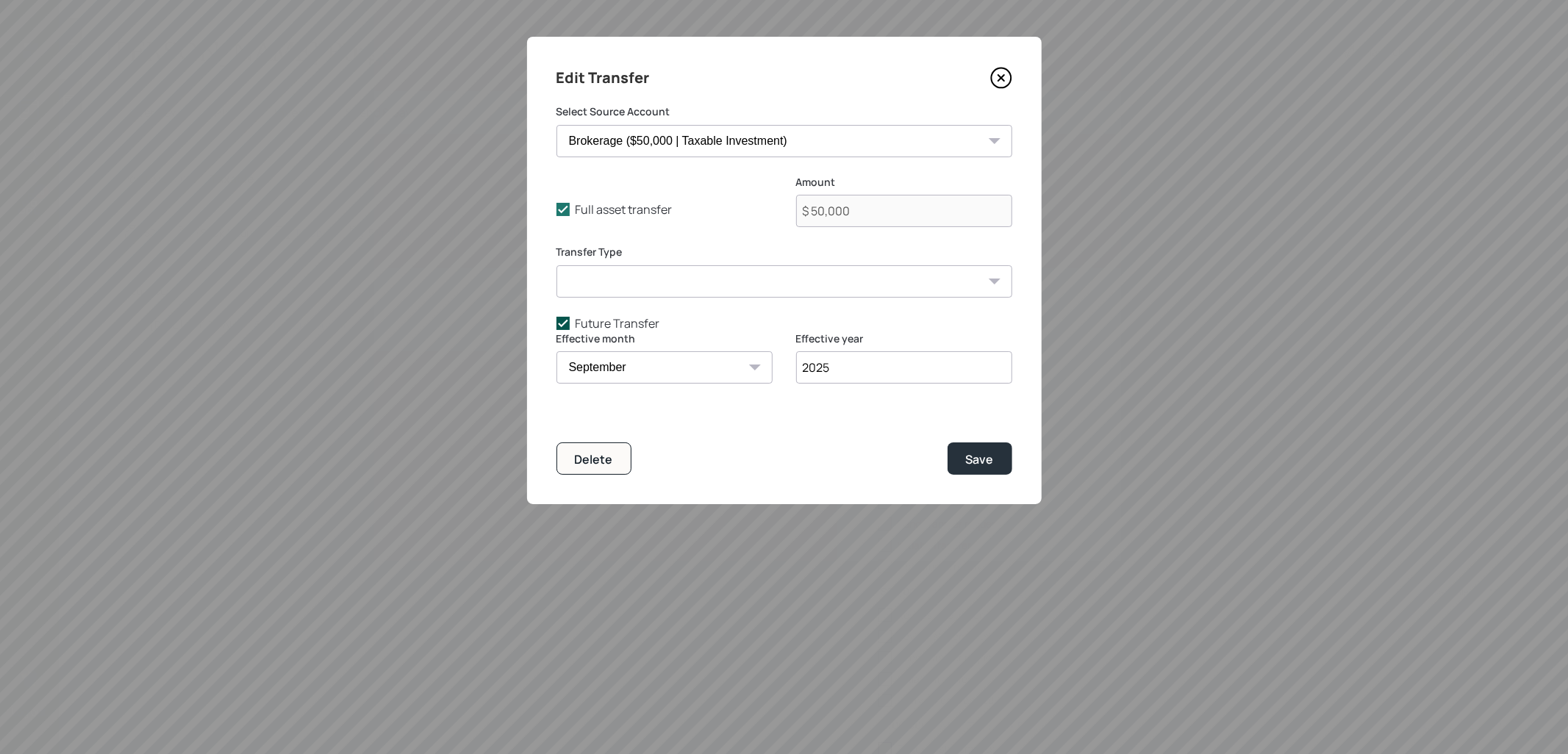
click at [566, 321] on polyline at bounding box center [563, 322] width 9 height 6
click at [556, 323] on input "Future Transfer" at bounding box center [556, 323] width 1 height 1
checkbox input "false"
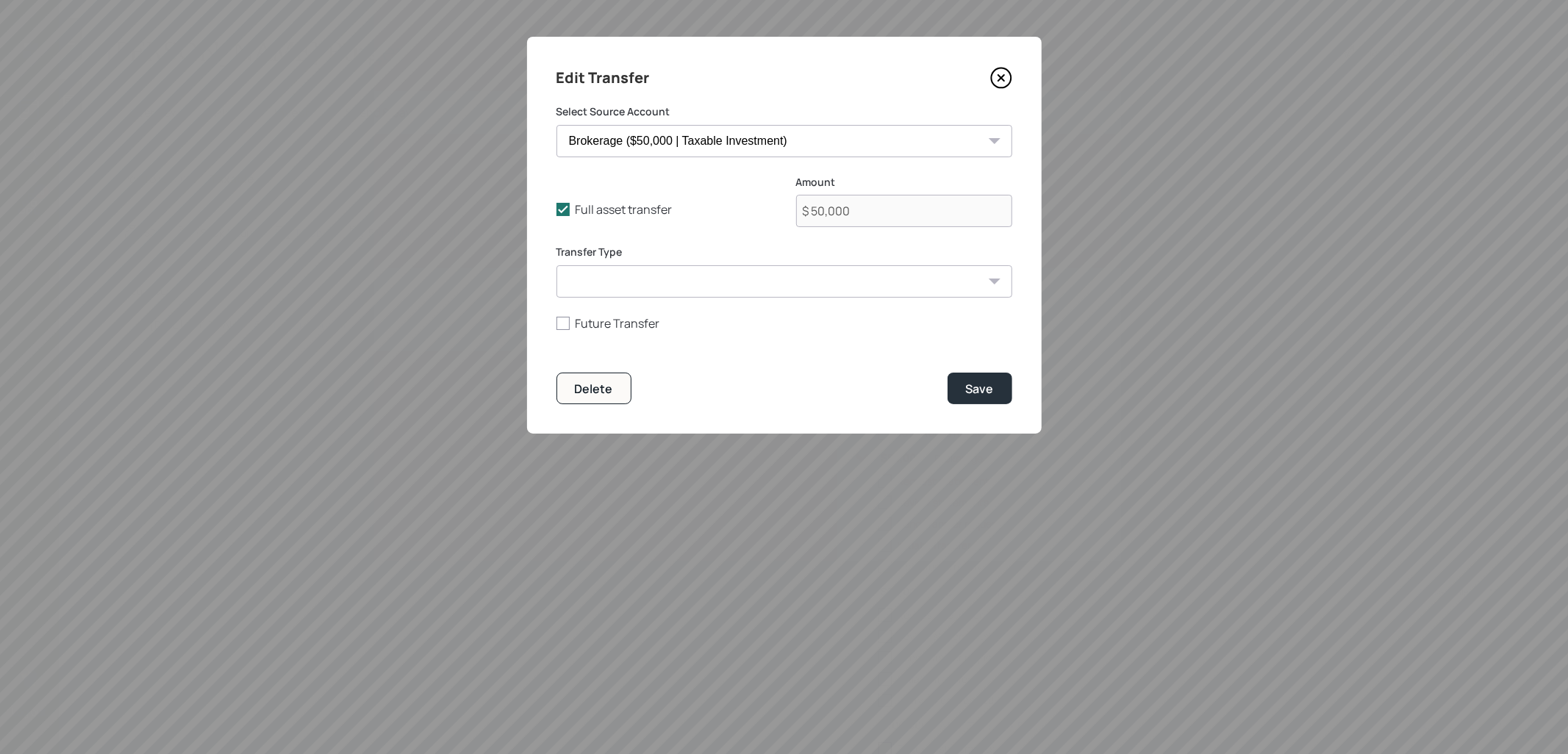
click at [594, 285] on select "ACAT Transfer Non ACAT Transfer Capitalize Rollover Rollover Deposit" at bounding box center [784, 281] width 456 height 32
select select "acat_transfer"
click at [556, 265] on select "ACAT Transfer Non ACAT Transfer Capitalize Rollover Rollover Deposit" at bounding box center [784, 281] width 456 height 32
click at [994, 388] on button "Save" at bounding box center [980, 388] width 65 height 32
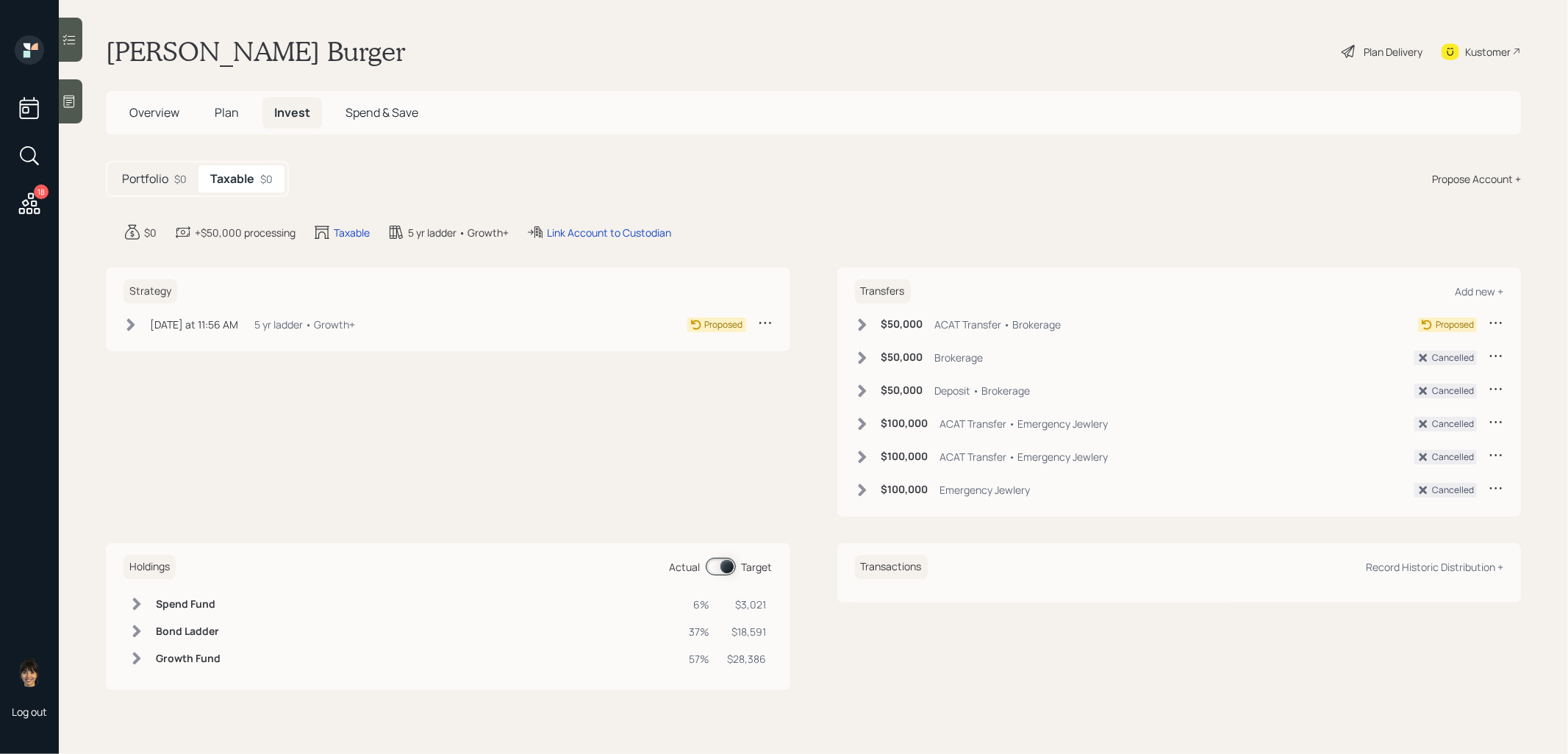
click at [863, 321] on icon at bounding box center [862, 324] width 8 height 13
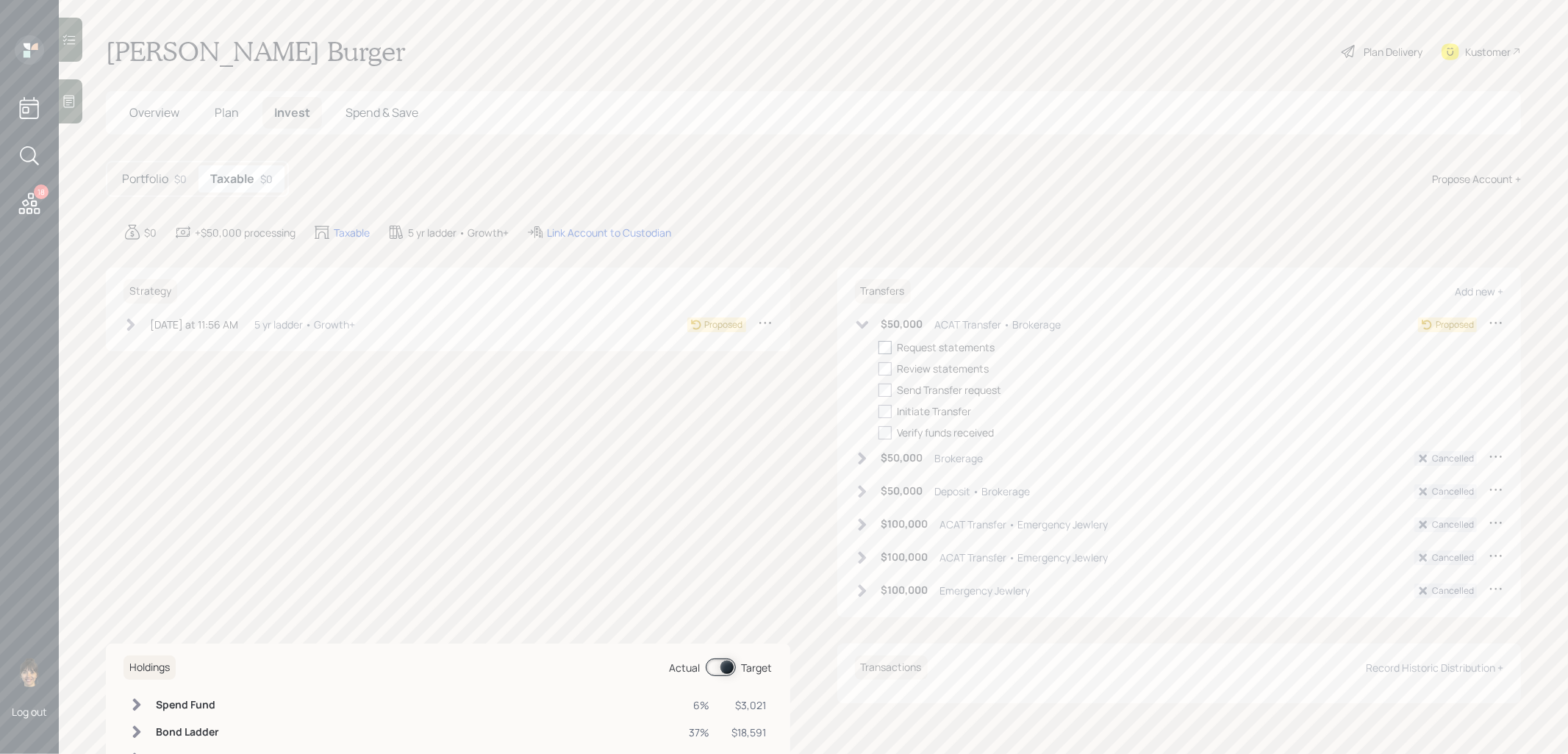
click at [884, 347] on div at bounding box center [885, 347] width 13 height 13
click at [879, 347] on input "checkbox" at bounding box center [878, 347] width 1 height 1
checkbox input "true"
click at [124, 322] on icon at bounding box center [131, 324] width 15 height 15
click at [154, 347] on div at bounding box center [154, 347] width 13 height 13
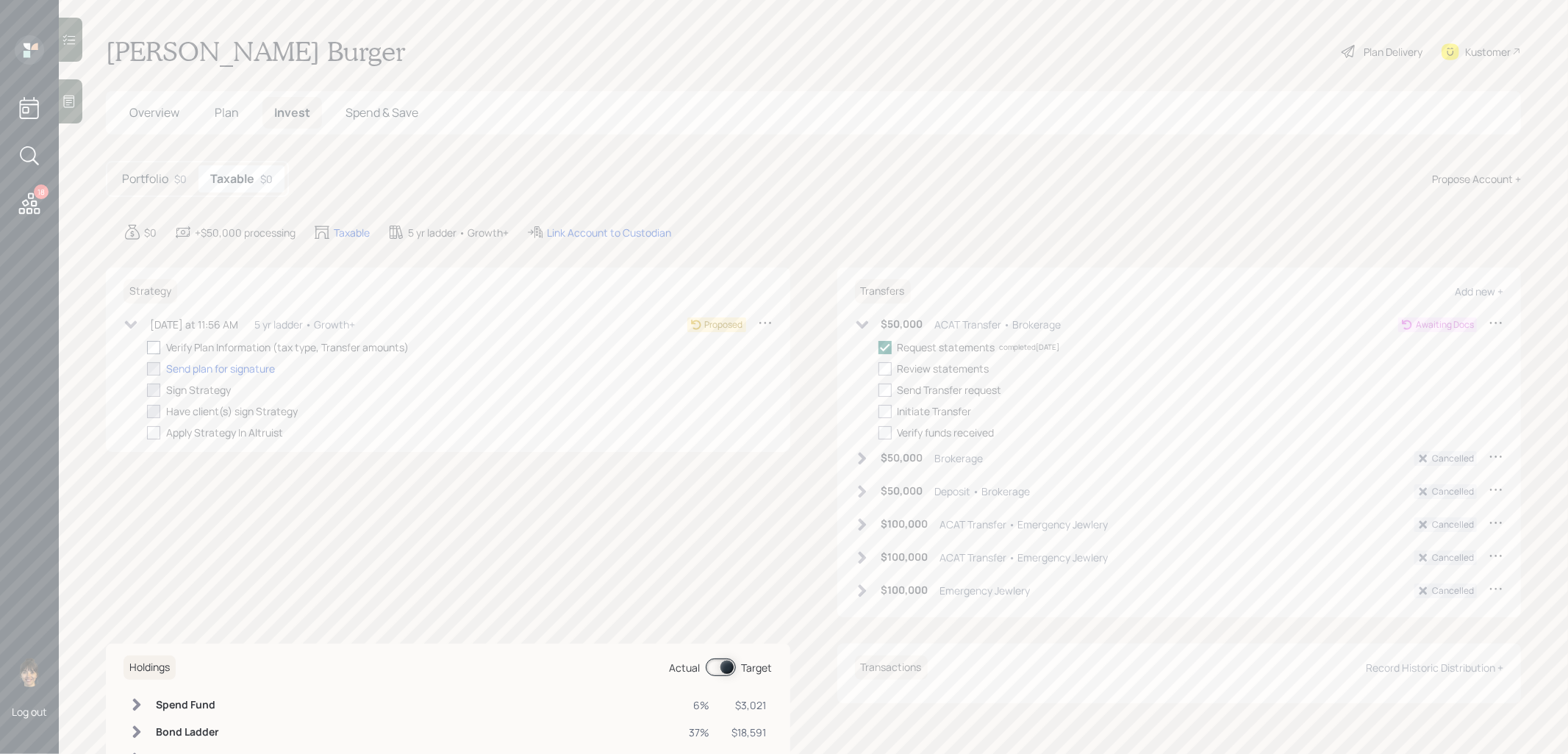
click at [147, 347] on input "checkbox" at bounding box center [146, 347] width 1 height 1
checkbox input "true"
